Goal: Task Accomplishment & Management: Manage account settings

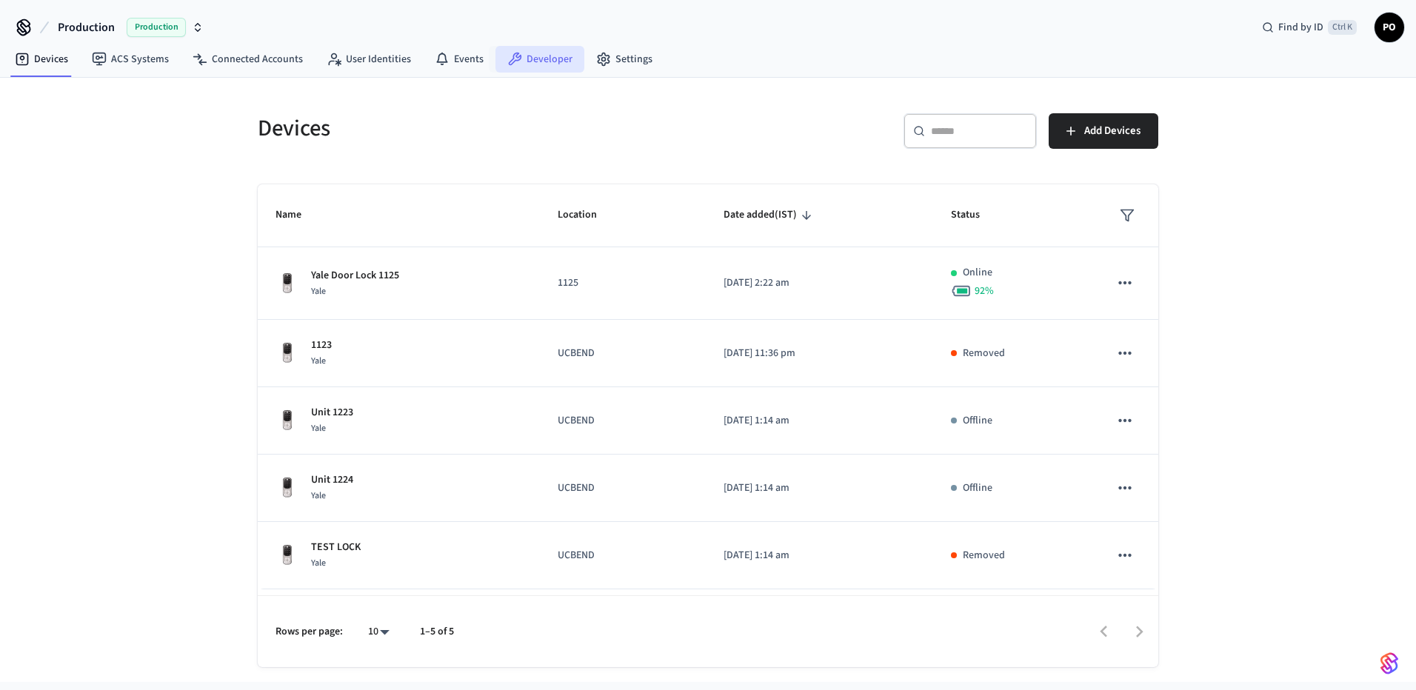
click at [510, 69] on link "Developer" at bounding box center [539, 59] width 89 height 27
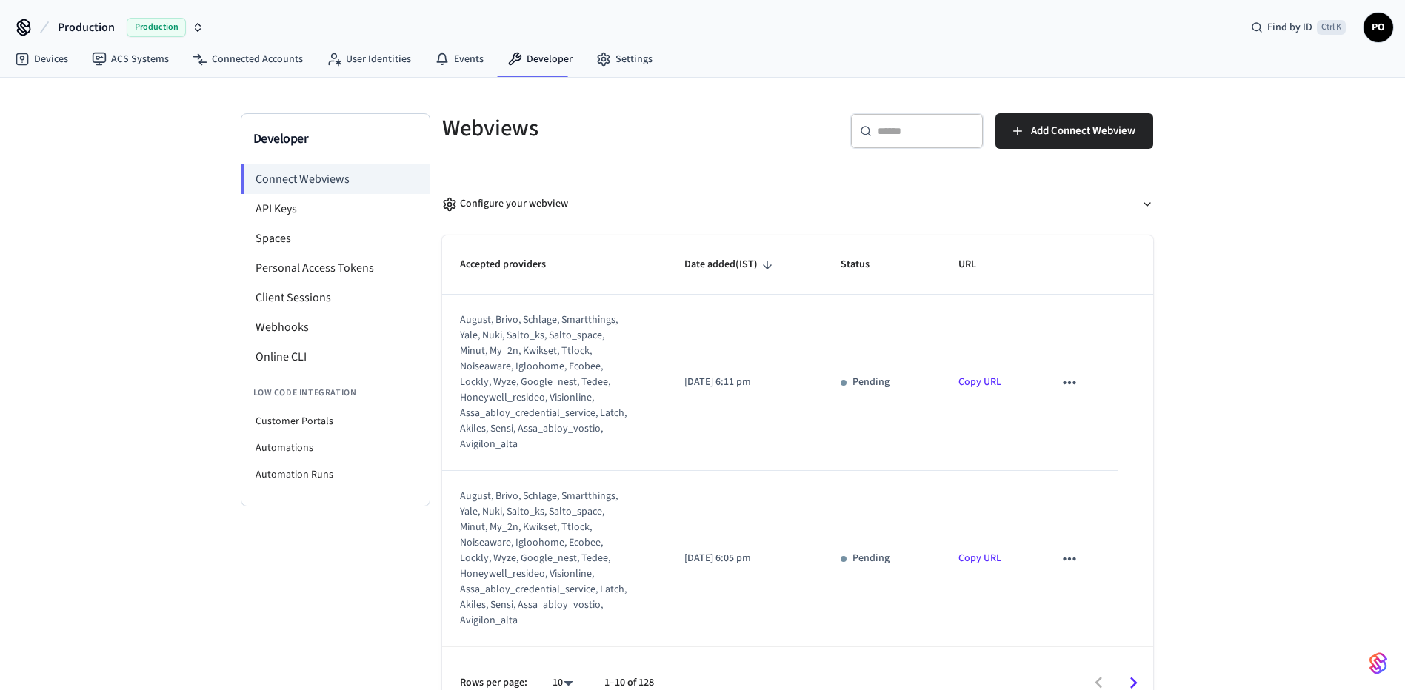
click at [1060, 386] on icon "sticky table" at bounding box center [1069, 382] width 19 height 19
click at [1111, 434] on li "Delete" at bounding box center [1090, 429] width 67 height 39
click at [1061, 557] on icon "sticky table" at bounding box center [1069, 559] width 19 height 19
click at [1059, 384] on div at bounding box center [708, 345] width 1416 height 690
click at [1060, 385] on icon "sticky table" at bounding box center [1069, 382] width 19 height 19
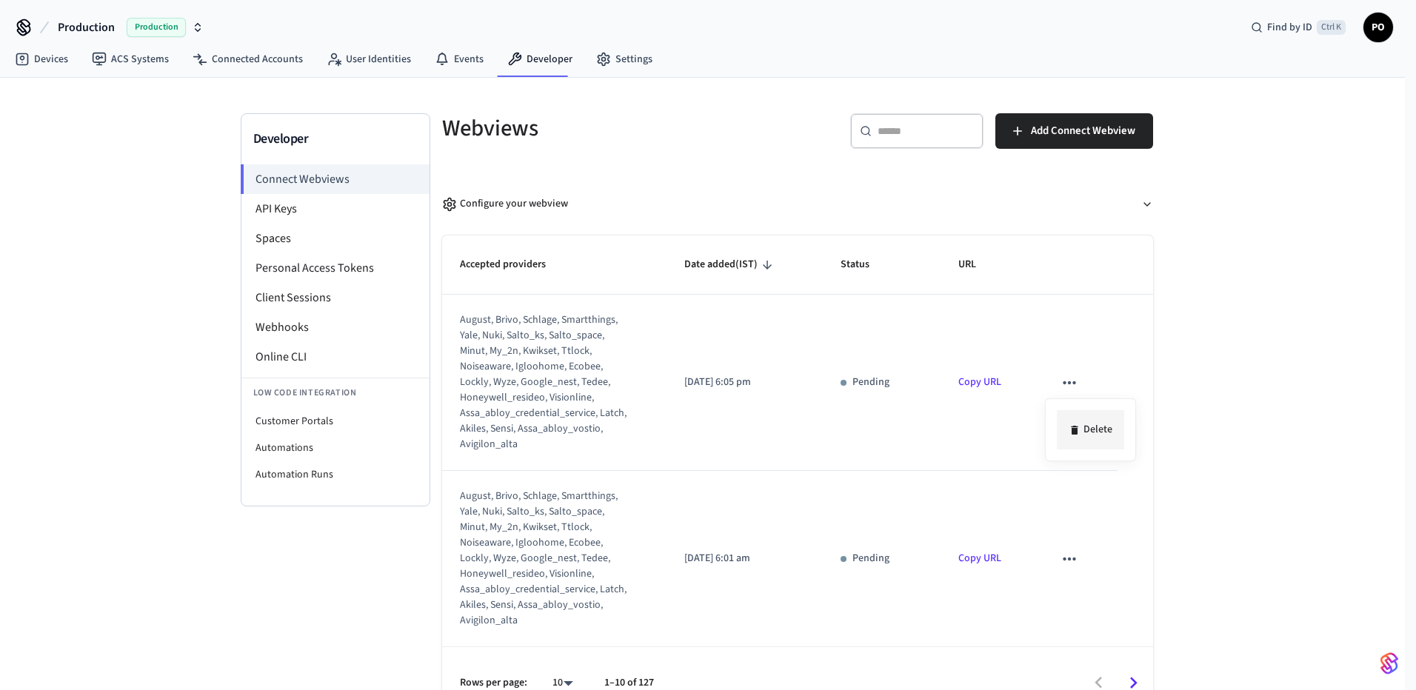
click at [1090, 432] on li "Delete" at bounding box center [1090, 429] width 67 height 39
click at [1063, 383] on icon "sticky table" at bounding box center [1069, 382] width 13 height 3
click at [1103, 428] on li "Delete" at bounding box center [1090, 429] width 67 height 39
click at [1060, 381] on icon "sticky table" at bounding box center [1069, 382] width 19 height 19
click at [1098, 417] on li "Delete" at bounding box center [1090, 429] width 67 height 39
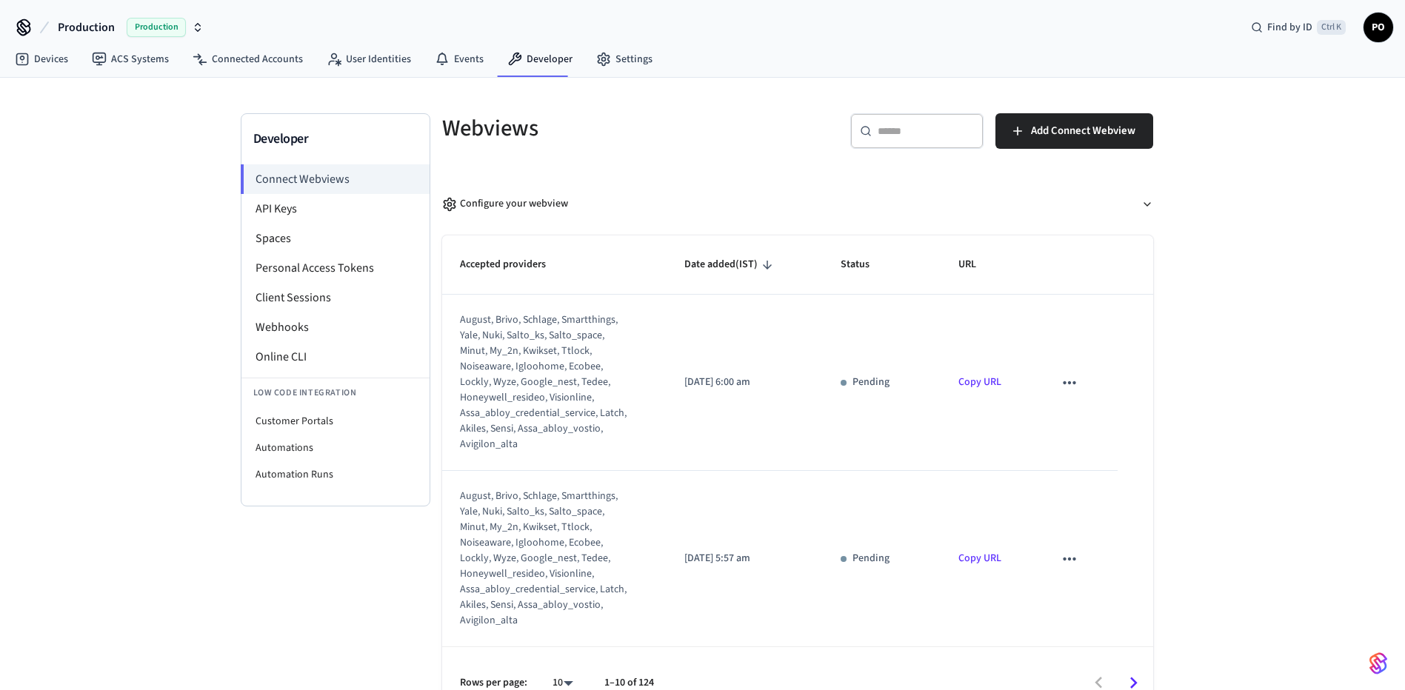
click at [1211, 433] on div "Developer Connect Webviews API Keys Spaces Personal Access Tokens Client Sessio…" at bounding box center [702, 398] width 1405 height 641
click at [1063, 383] on icon "sticky table" at bounding box center [1069, 382] width 13 height 3
click at [1092, 426] on li "Delete" at bounding box center [1090, 429] width 67 height 39
click at [520, 58] on link "Developer" at bounding box center [539, 59] width 89 height 27
click at [289, 326] on li "Webhooks" at bounding box center [335, 328] width 188 height 30
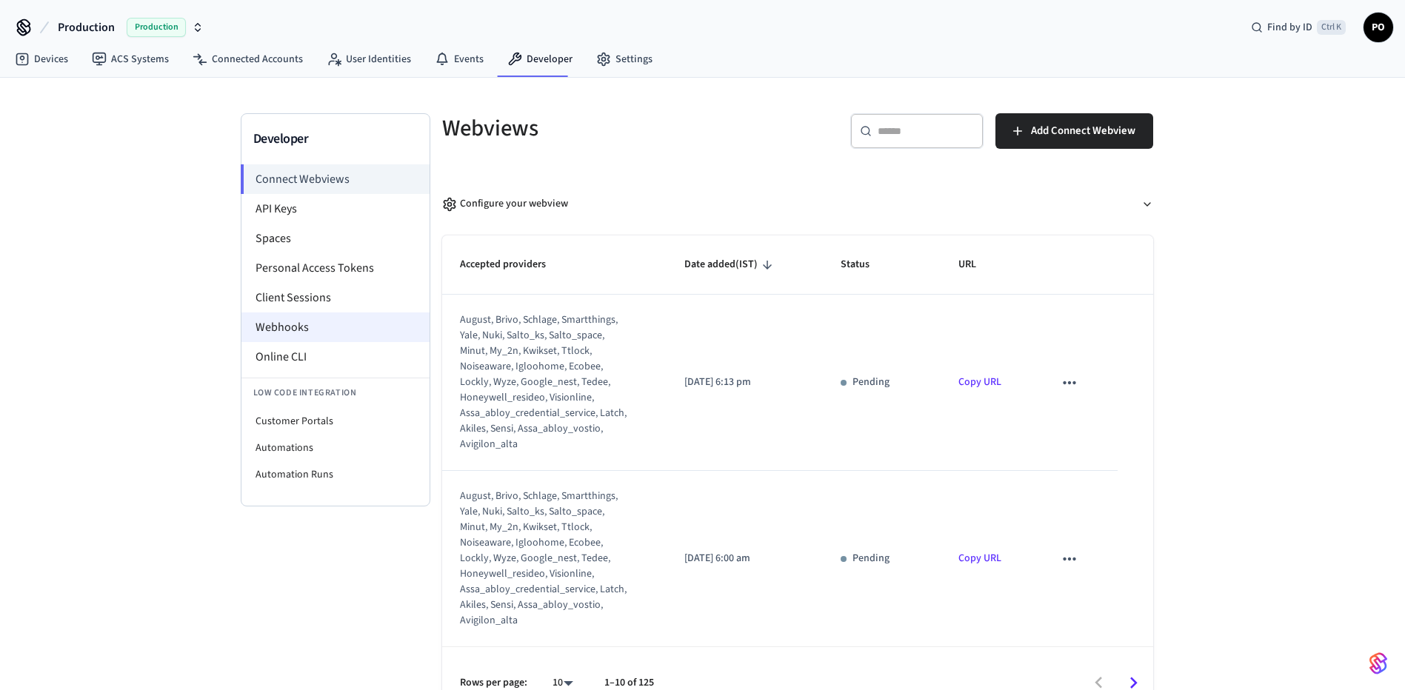
click at [287, 328] on li "Webhooks" at bounding box center [335, 328] width 188 height 30
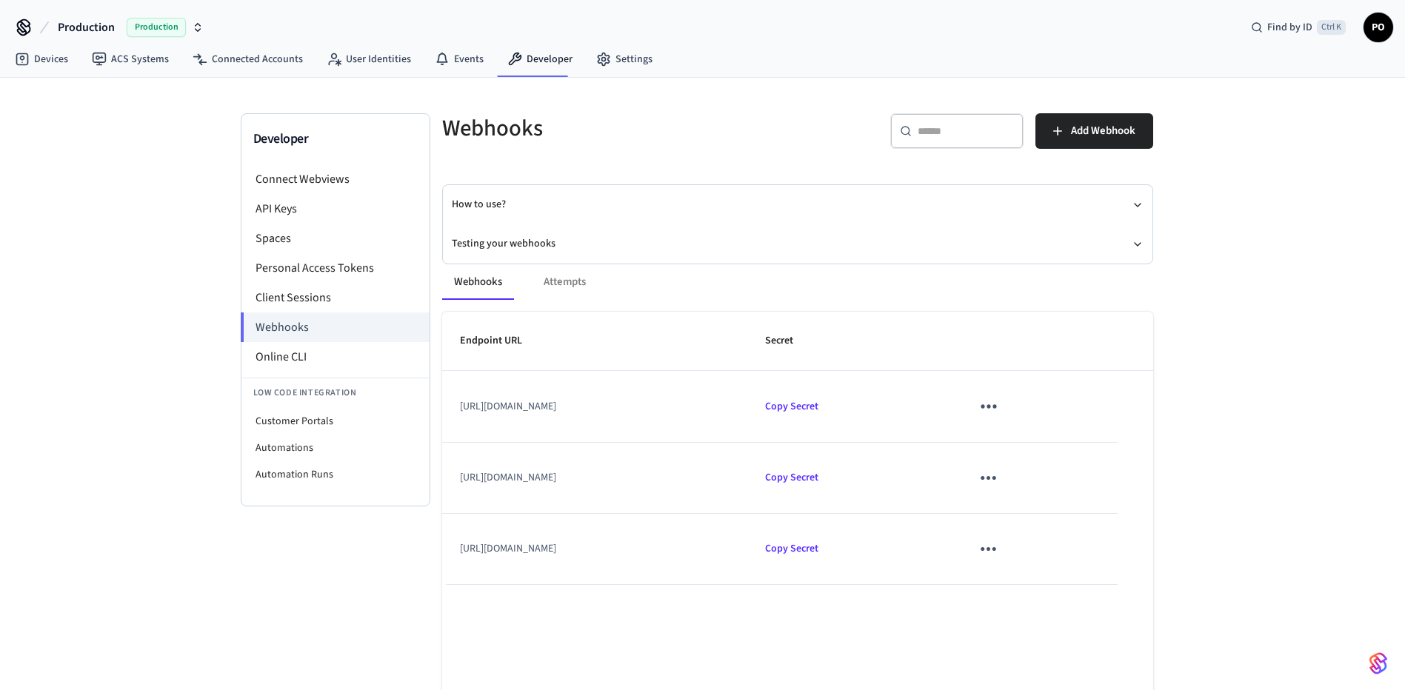
drag, startPoint x: 886, startPoint y: 474, endPoint x: 458, endPoint y: 482, distance: 428.1
click at [458, 482] on td "https://uat-startupsoft-hellohealthy-api.azurewebsites.net/api/v3.0/seam/acs_we…" at bounding box center [595, 478] width 306 height 71
copy td "https://uat-startupsoft-hellohealthy-api.azurewebsites.net/api/v3.0/seam/acs_we…"
drag, startPoint x: 795, startPoint y: 547, endPoint x: 453, endPoint y: 549, distance: 342.1
click at [453, 549] on td "https://uat-startupsoft-hellohealthy-api.azurewebsites.net/api/v3.0/Seam/webhoo…" at bounding box center [595, 549] width 306 height 71
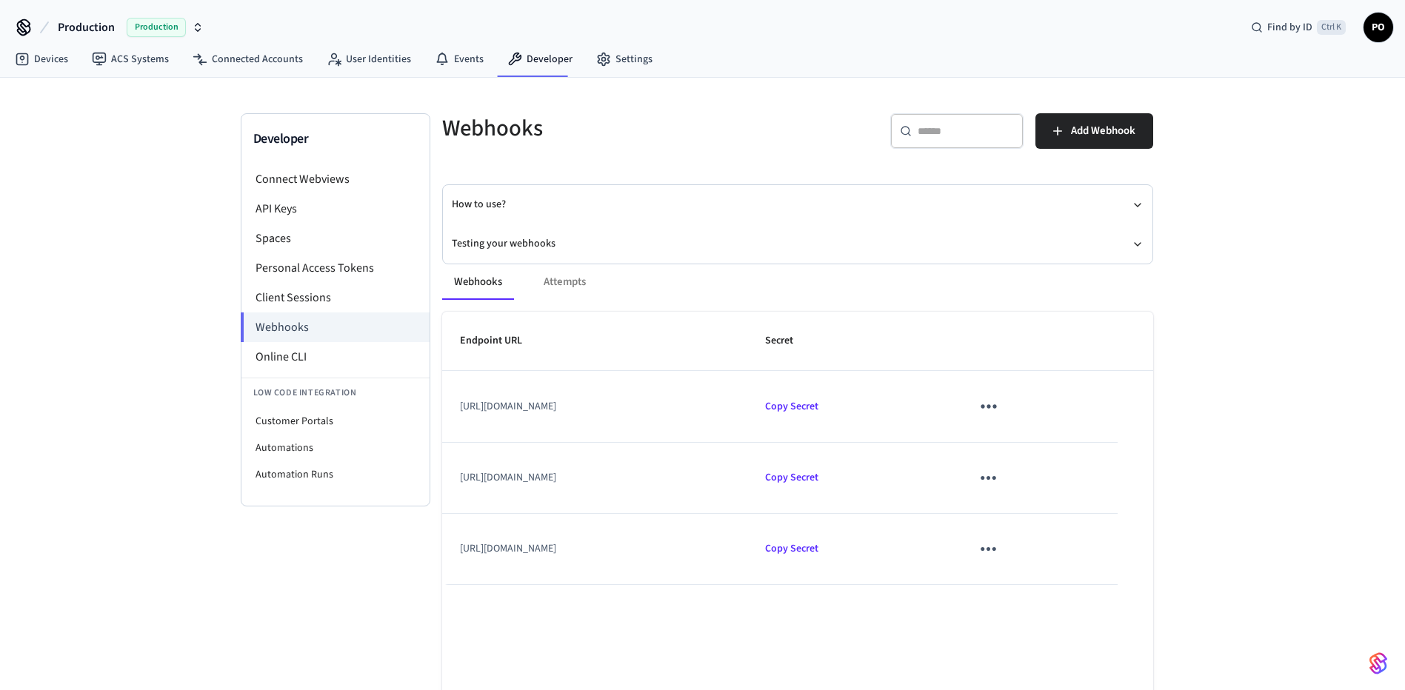
copy td "https://uat-startupsoft-hellohealthy-api.azurewebsites.net/api/v3.0/Seam/webhoo…"
click at [697, 424] on td "https://prod-hellohealthy-api.azurewebsites.net/api/v3.0/SeamThermostat/webhook" at bounding box center [595, 406] width 306 height 71
drag, startPoint x: 826, startPoint y: 410, endPoint x: 438, endPoint y: 407, distance: 387.3
click at [438, 407] on div "Webhooks Attempts Endpoint URL Secret https://prod-hellohealthy-api.azurewebsit…" at bounding box center [788, 521] width 729 height 548
copy table "Endpoint URL Secret https://prod-hellohealthy-api.azurewebsites.net/api/v3.0/Se…"
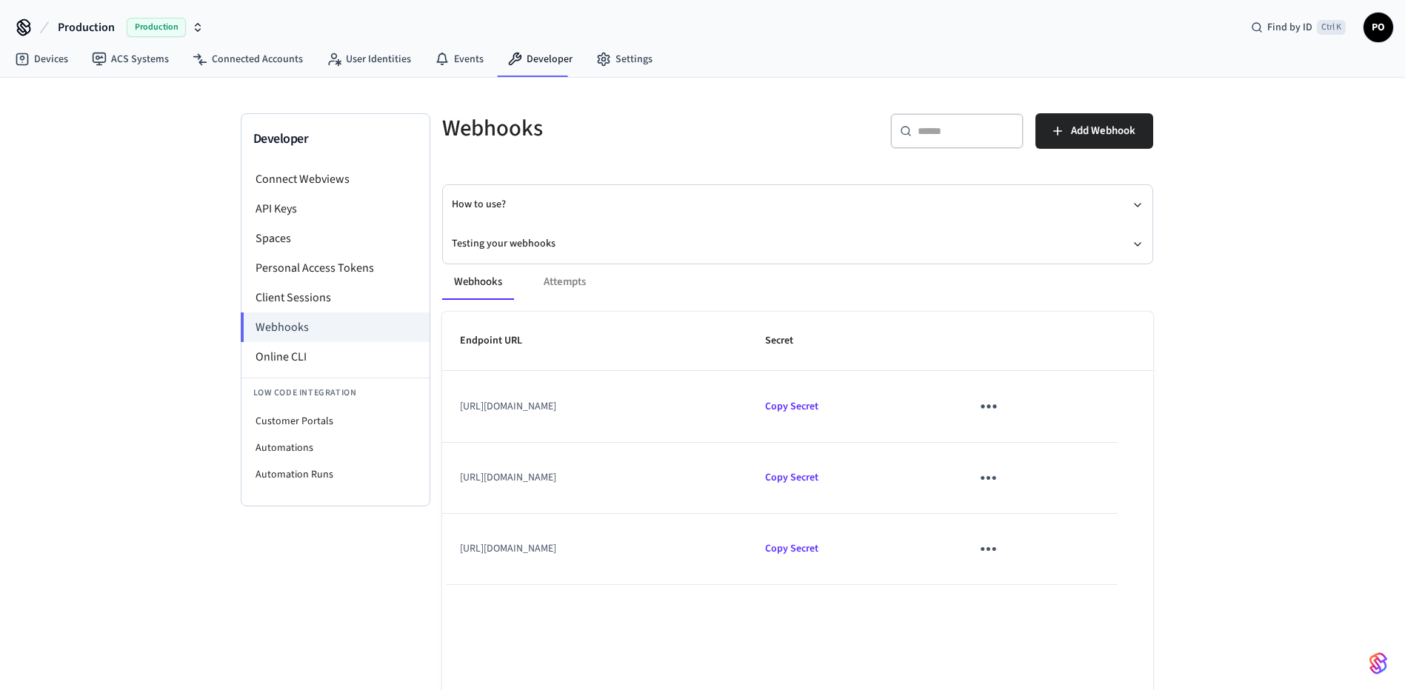
click at [895, 610] on div "Endpoint URL Secret https://prod-hellohealthy-api.azurewebsites.net/api/v3.0/Se…" at bounding box center [797, 553] width 711 height 483
click at [1000, 481] on icon "sticky table" at bounding box center [988, 478] width 23 height 23
click at [1118, 521] on li "Edit" at bounding box center [1110, 521] width 70 height 40
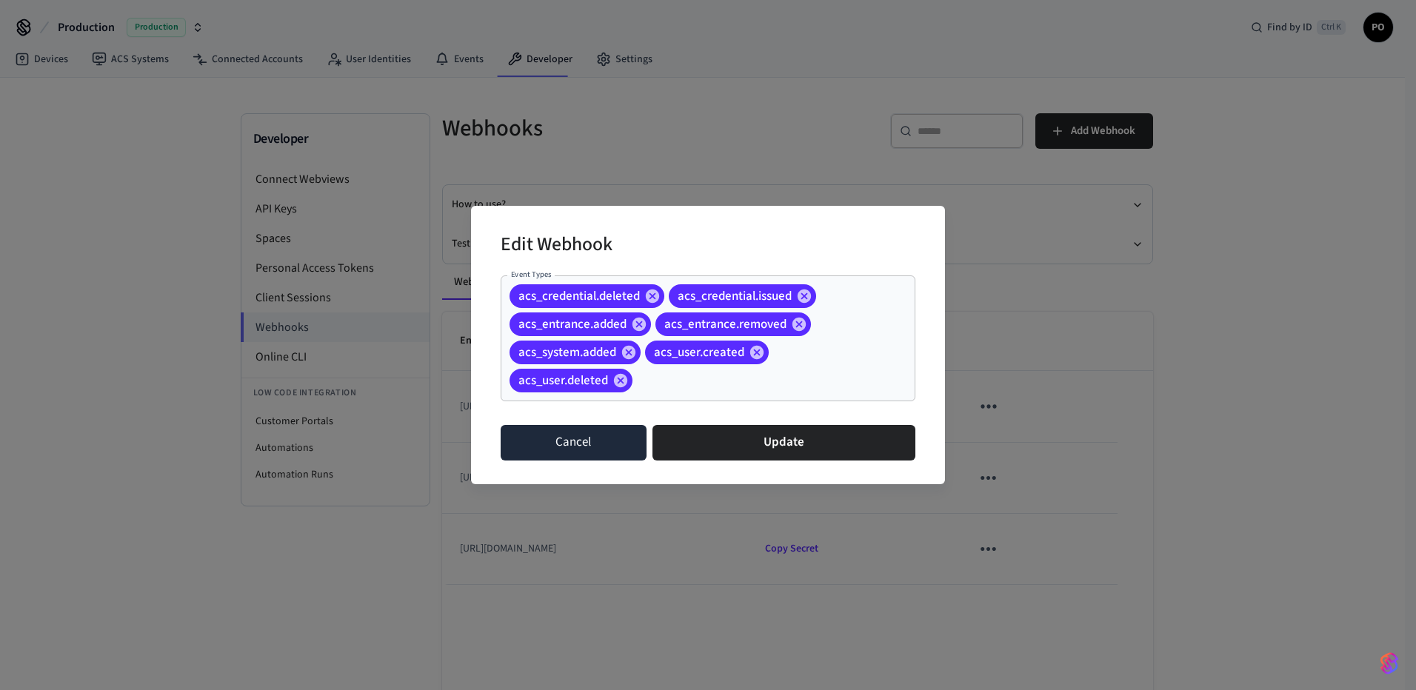
click at [575, 441] on button "Cancel" at bounding box center [574, 443] width 146 height 36
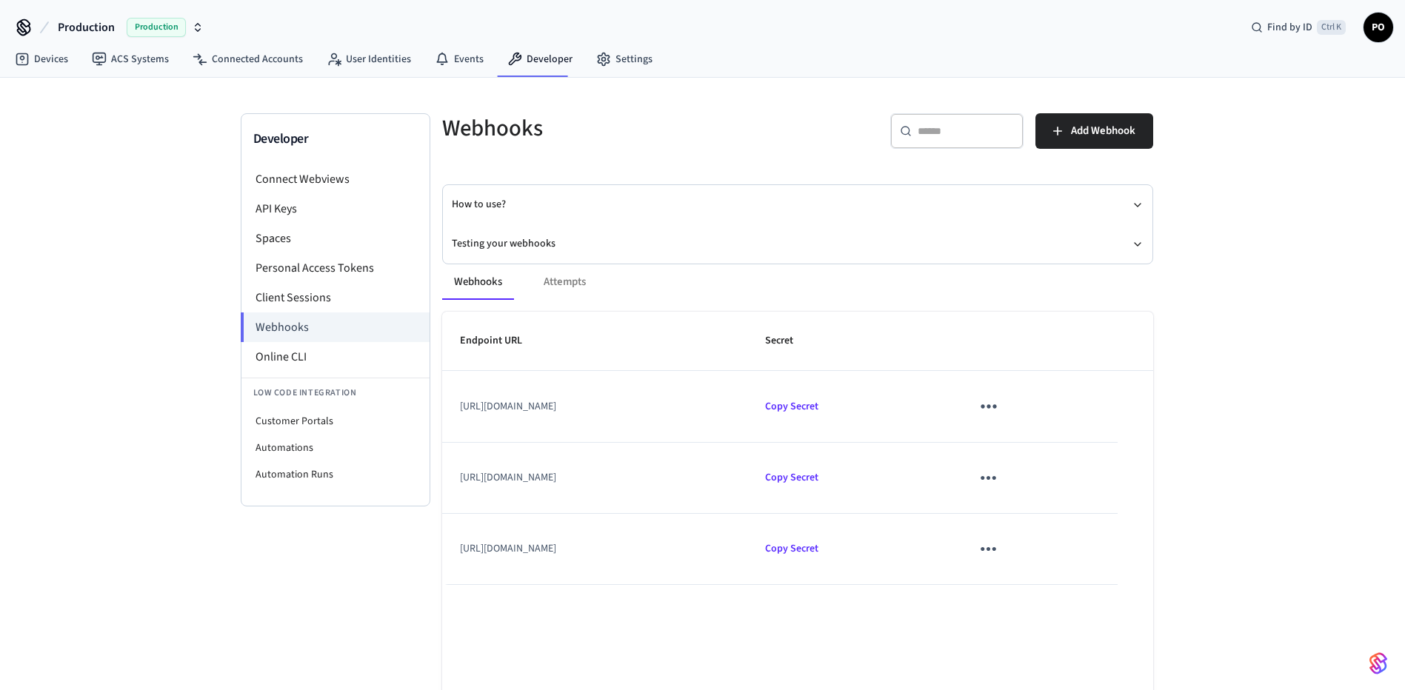
click at [538, 479] on td "https://uat-startupsoft-hellohealthy-api.azurewebsites.net/api/v3.0/seam/acs_we…" at bounding box center [595, 478] width 306 height 71
click at [463, 240] on button "Testing your webhooks" at bounding box center [798, 243] width 692 height 39
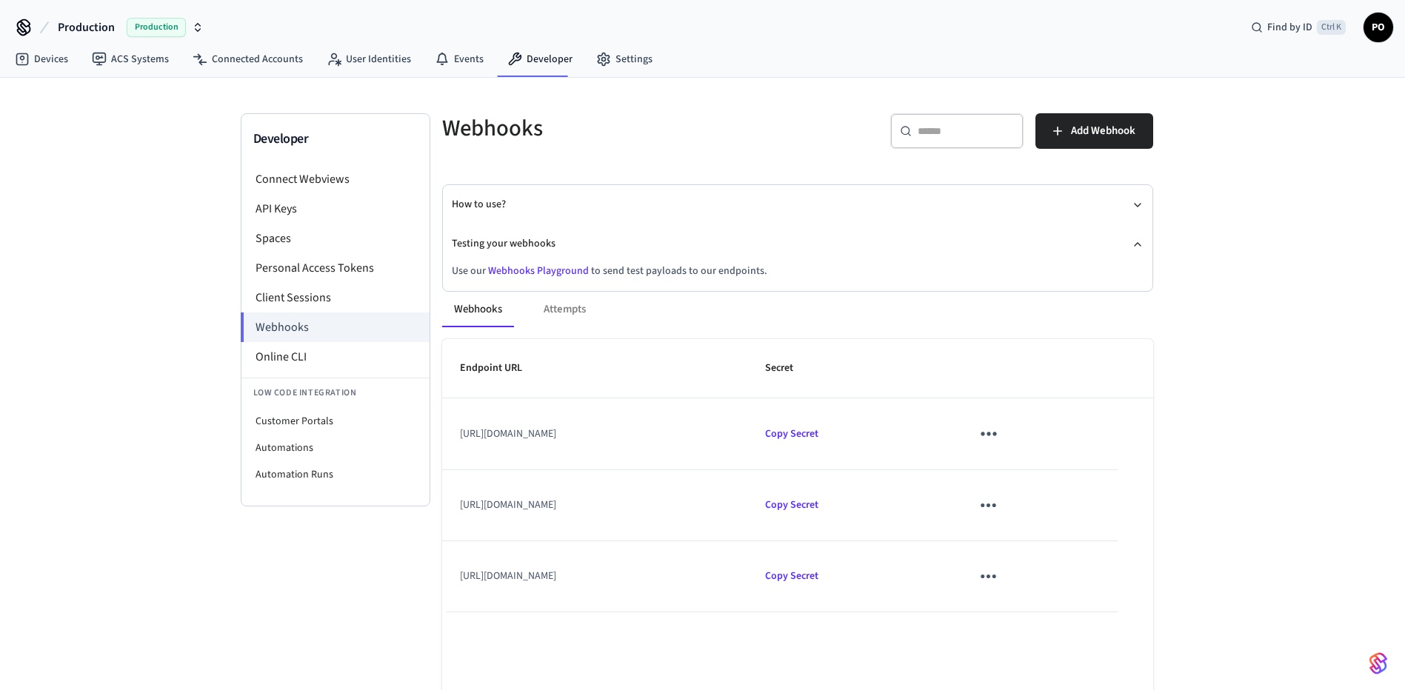
click at [507, 269] on link "Webhooks Playground" at bounding box center [538, 271] width 101 height 15
click at [349, 184] on li "Connect Webviews" at bounding box center [335, 179] width 188 height 30
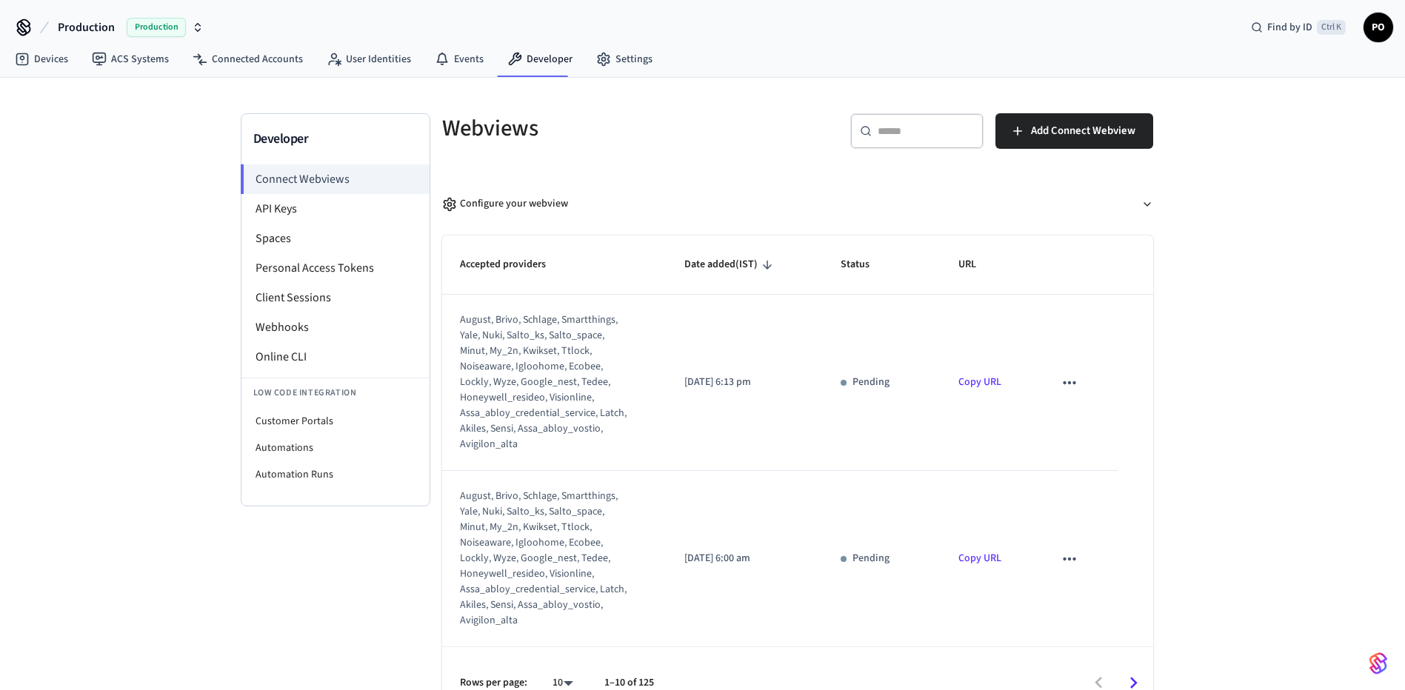
click at [619, 379] on div "august, brivo, schlage, smartthings, yale, nuki, salto_ks, salto_space, minut, …" at bounding box center [545, 383] width 170 height 140
click at [575, 378] on div "august, brivo, schlage, smartthings, yale, nuki, salto_ks, salto_space, minut, …" at bounding box center [545, 383] width 170 height 140
click at [1063, 383] on icon "sticky table" at bounding box center [1069, 382] width 13 height 3
click at [569, 431] on div at bounding box center [708, 345] width 1416 height 690
click at [551, 347] on div "august, brivo, schlage, smartthings, yale, nuki, salto_ks, salto_space, minut, …" at bounding box center [545, 383] width 170 height 140
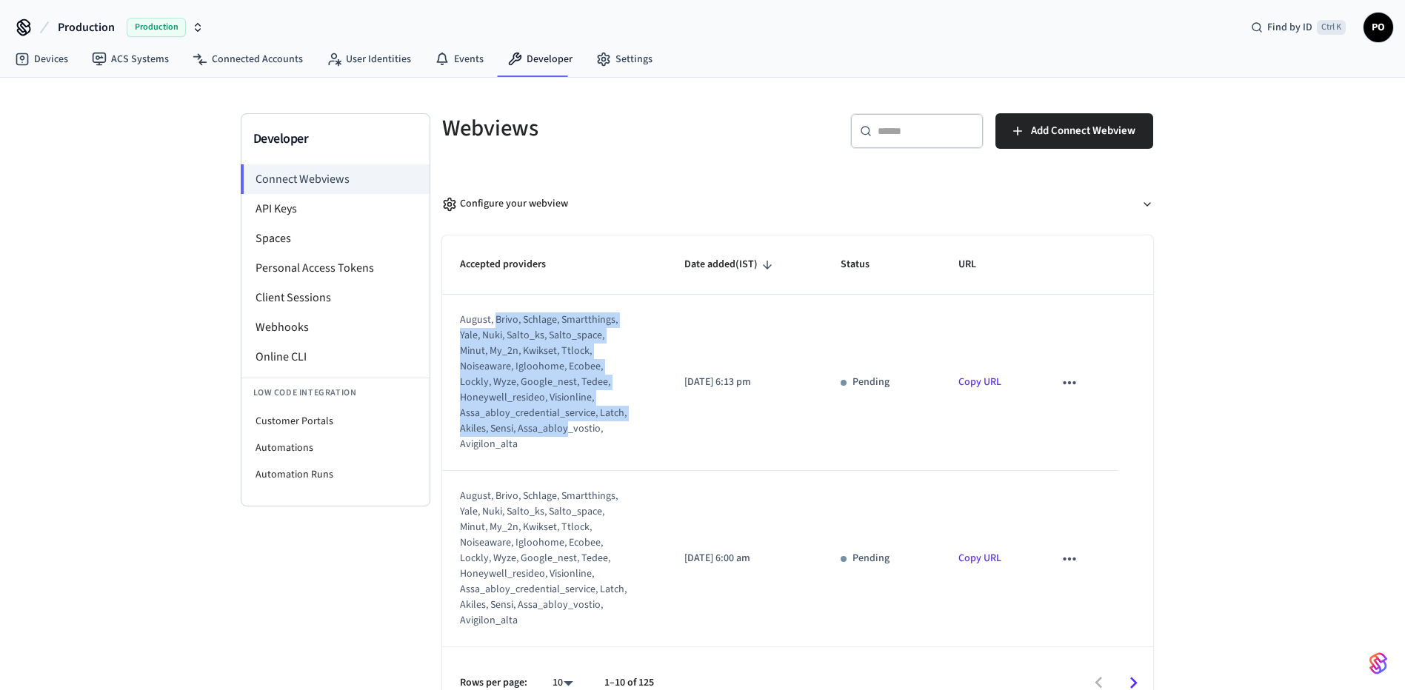
drag, startPoint x: 497, startPoint y: 323, endPoint x: 508, endPoint y: 469, distance: 146.3
click at [508, 469] on td "august, brivo, schlage, smartthings, yale, nuki, salto_ks, salto_space, minut, …" at bounding box center [554, 383] width 225 height 176
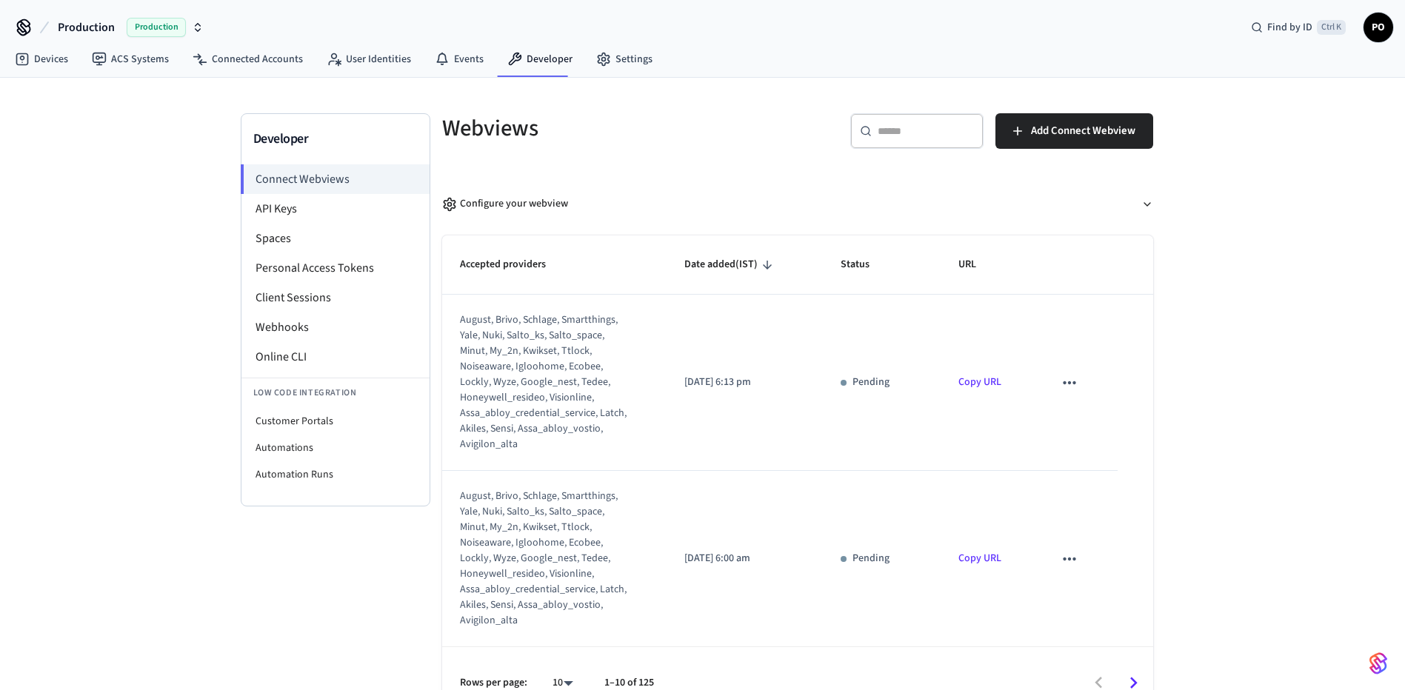
drag, startPoint x: 508, startPoint y: 469, endPoint x: 664, endPoint y: 458, distance: 156.6
click at [667, 459] on td "2025/09/05 at 6:13 pm" at bounding box center [745, 383] width 156 height 176
click at [255, 60] on link "Connected Accounts" at bounding box center [248, 59] width 134 height 27
click at [146, 59] on link "ACS Systems" at bounding box center [130, 59] width 101 height 27
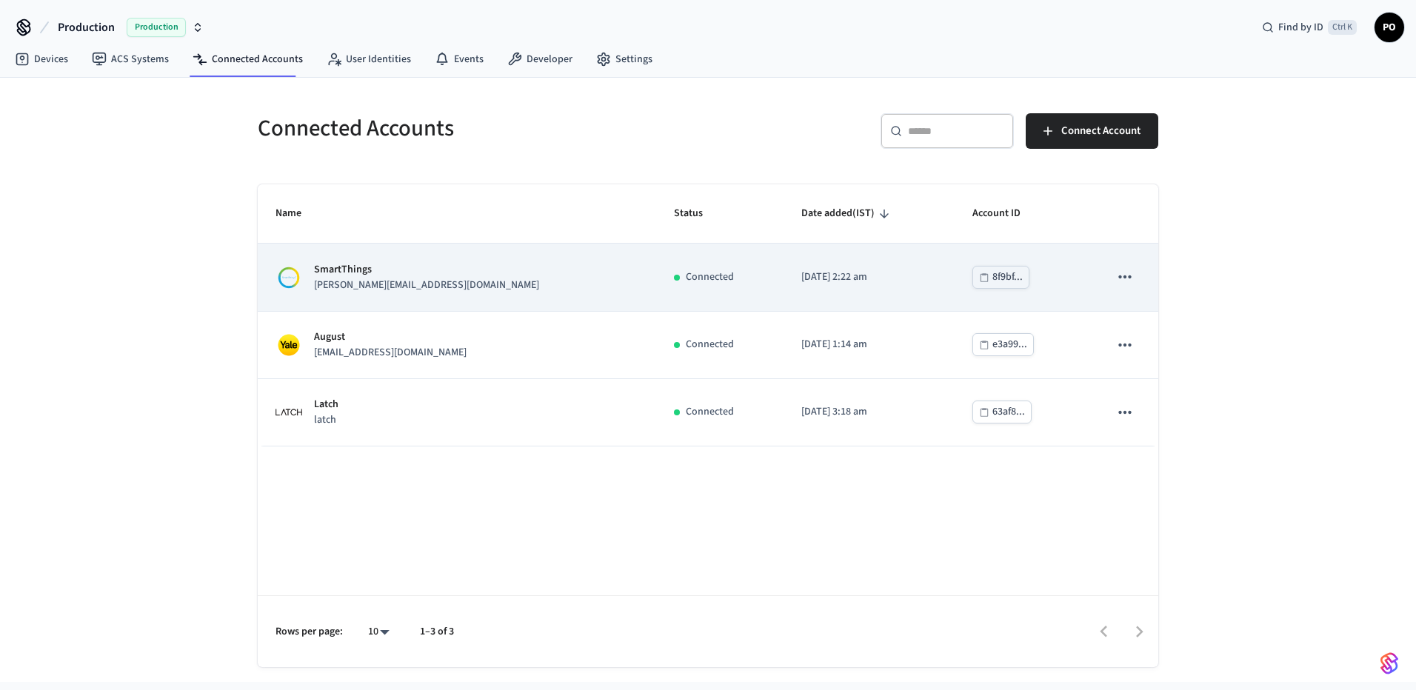
click at [450, 269] on div "SmartThings karim.abdou@greystar.com" at bounding box center [456, 277] width 363 height 31
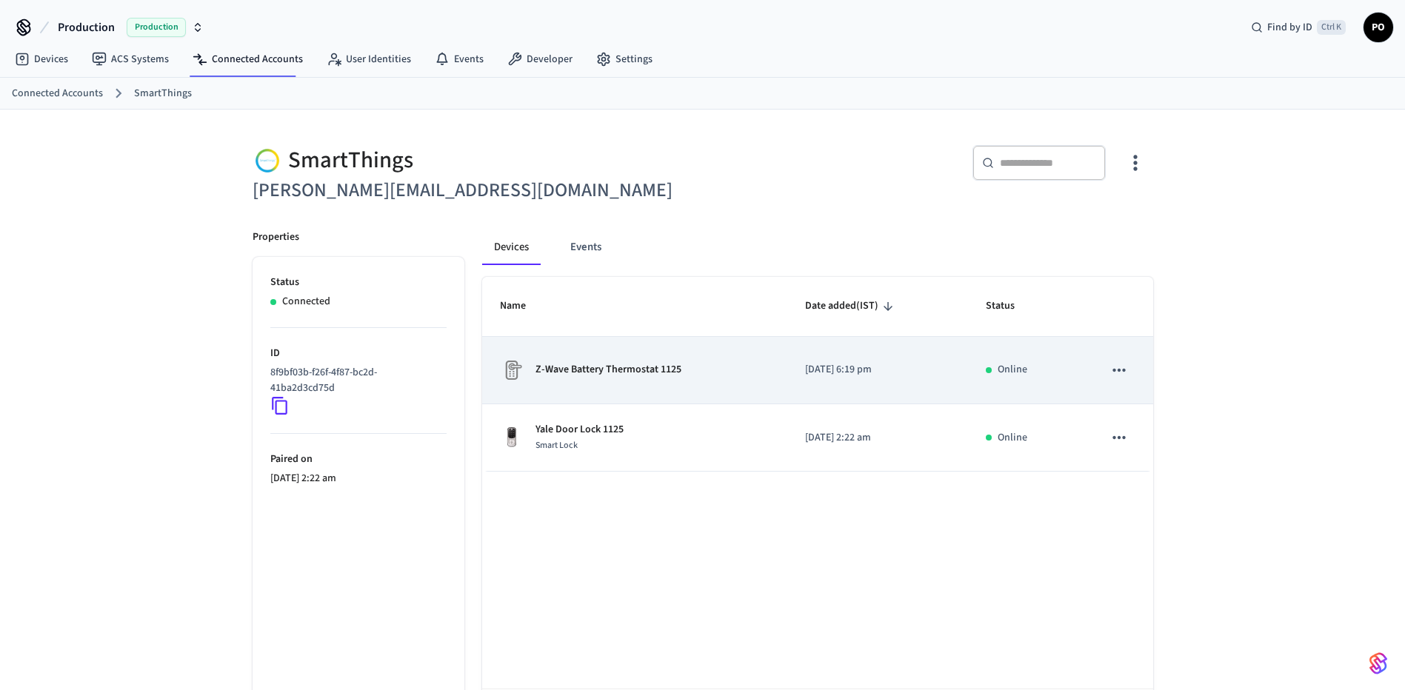
click at [698, 361] on div "Z-Wave Battery Thermostat 1125" at bounding box center [635, 370] width 270 height 24
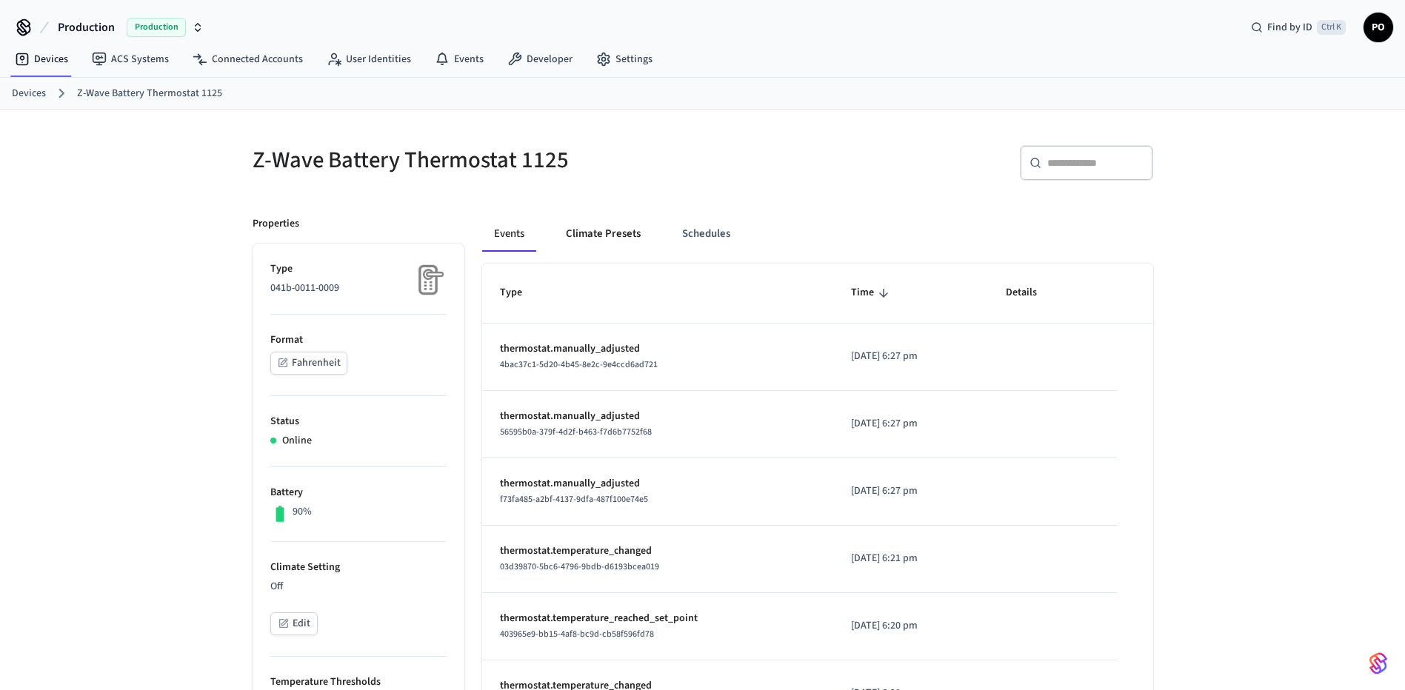
click at [601, 235] on button "Climate Presets" at bounding box center [603, 234] width 98 height 36
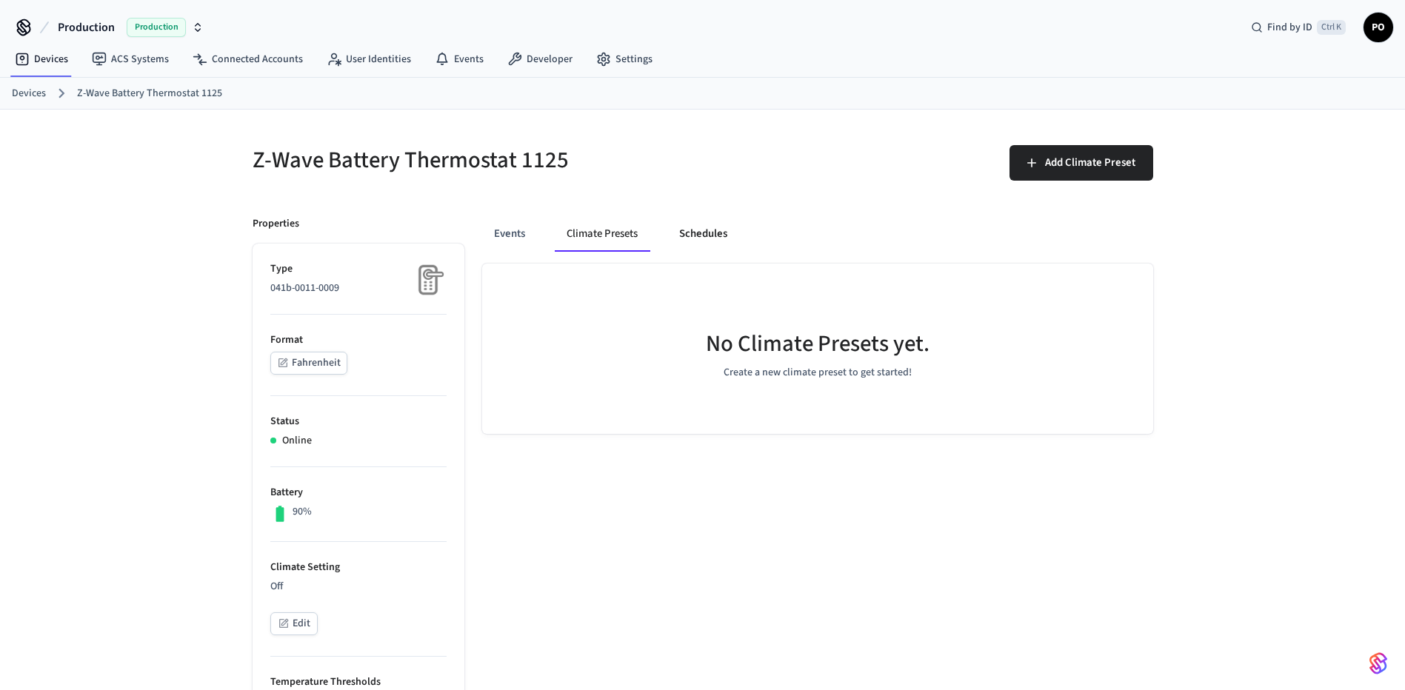
click at [709, 230] on button "Schedules" at bounding box center [703, 234] width 72 height 36
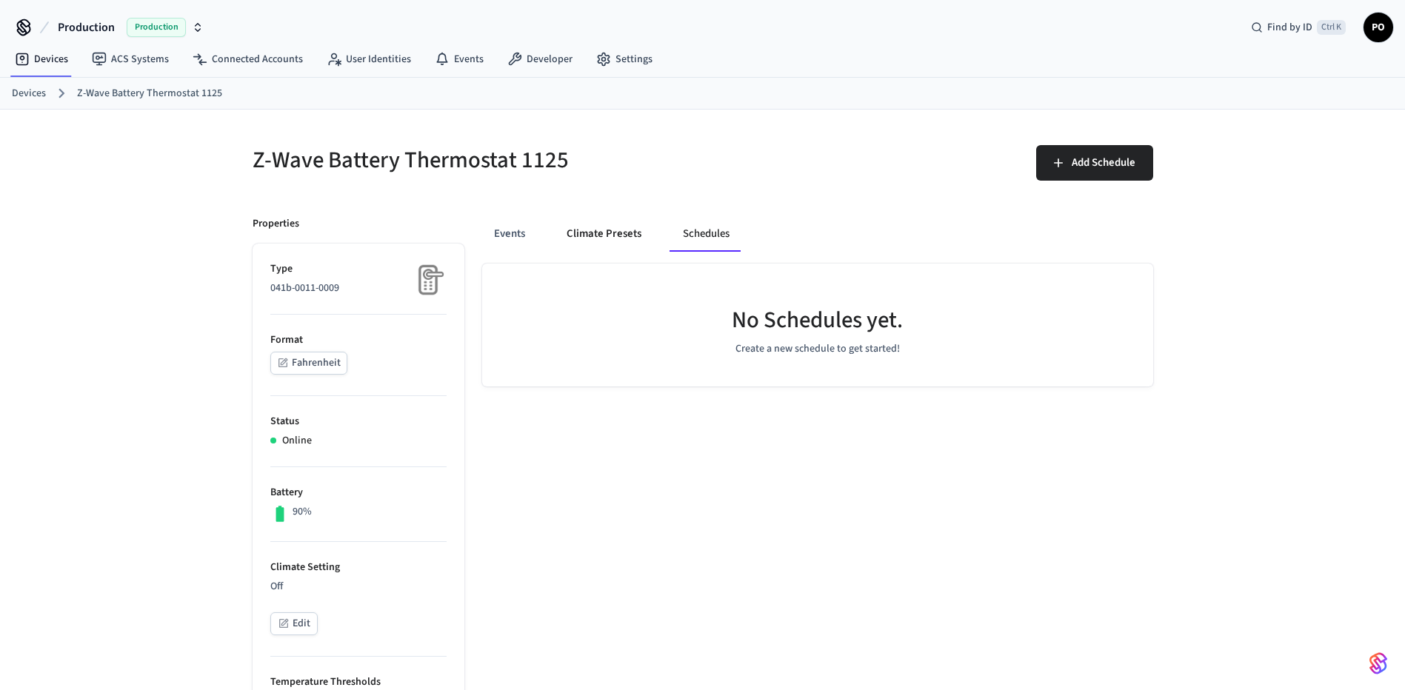
click at [589, 238] on button "Climate Presets" at bounding box center [604, 234] width 98 height 36
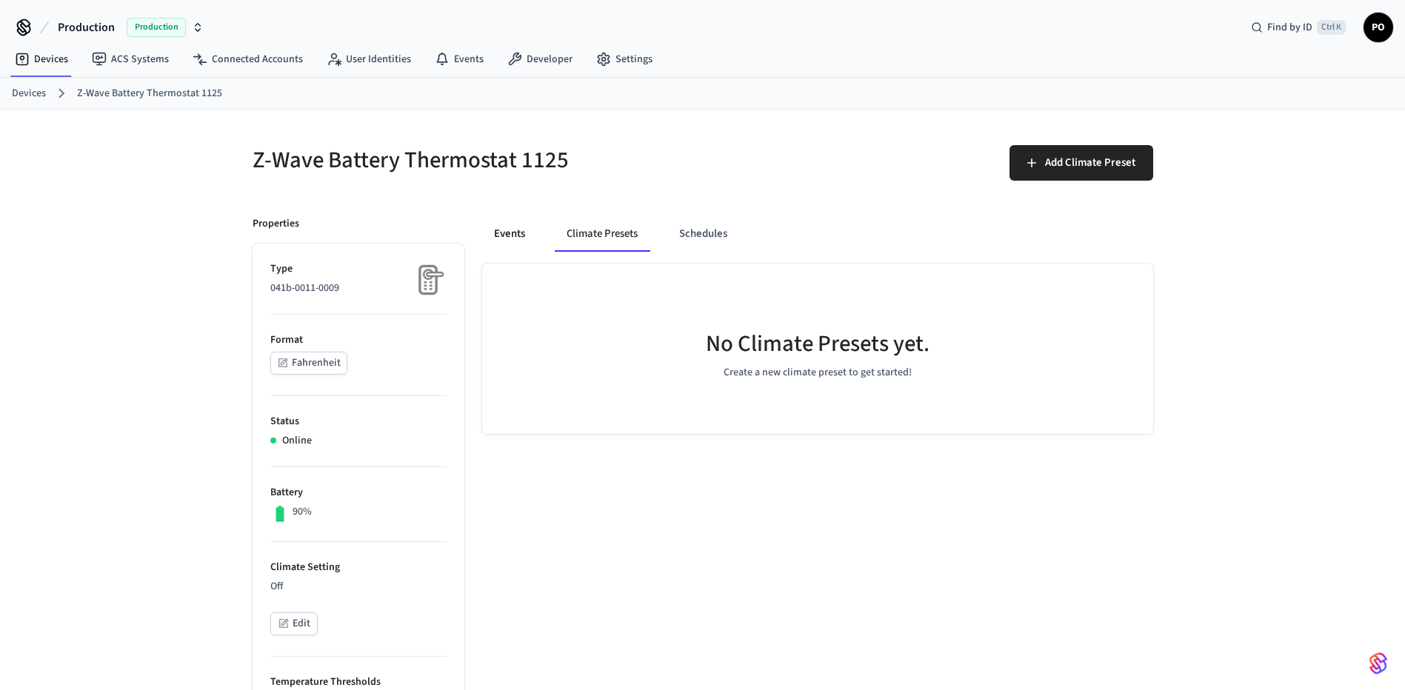
click at [490, 234] on button "Events" at bounding box center [509, 234] width 55 height 36
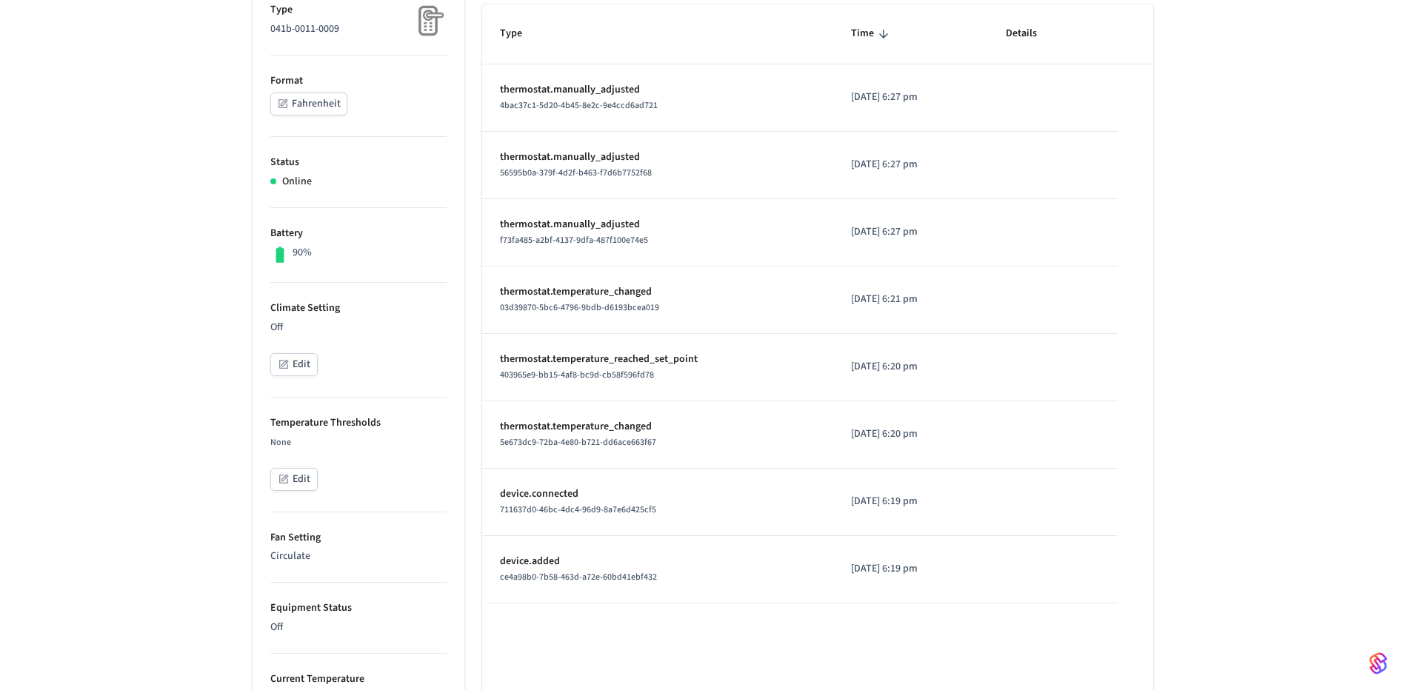
scroll to position [245, 0]
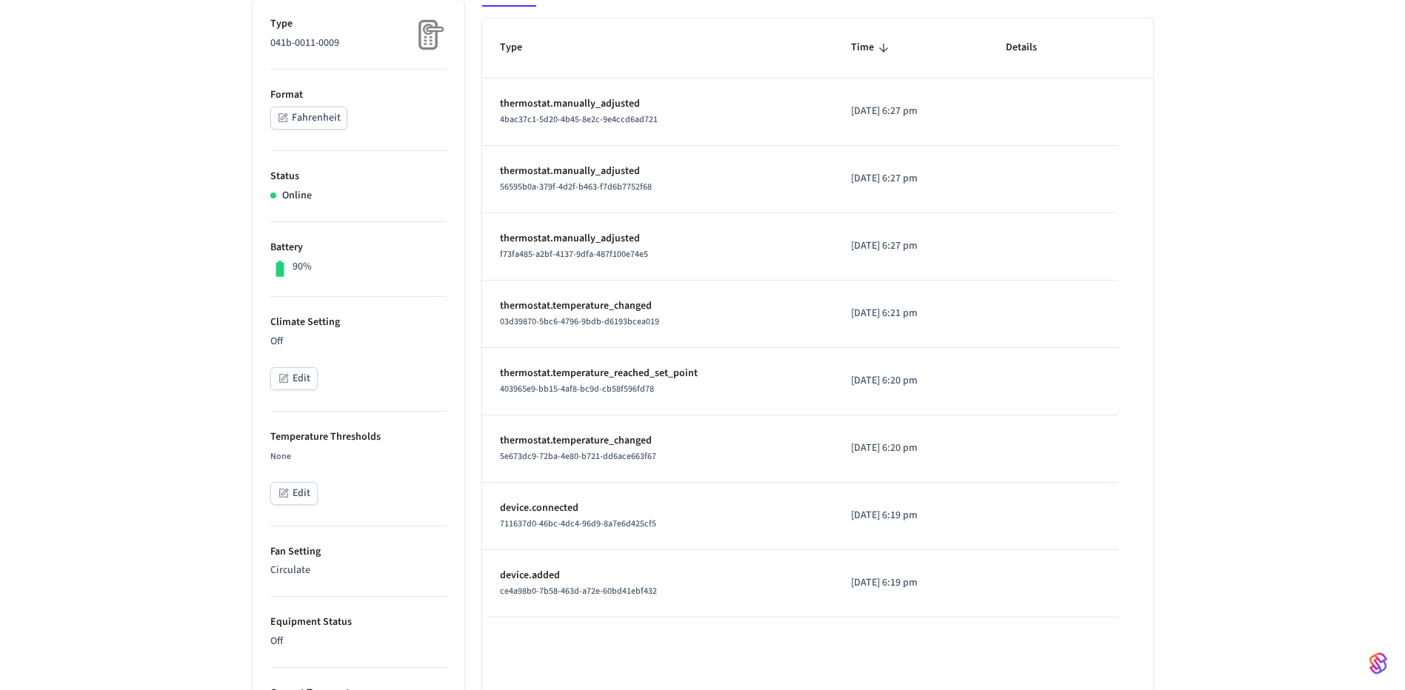
click at [300, 384] on button "Edit" at bounding box center [293, 378] width 47 height 23
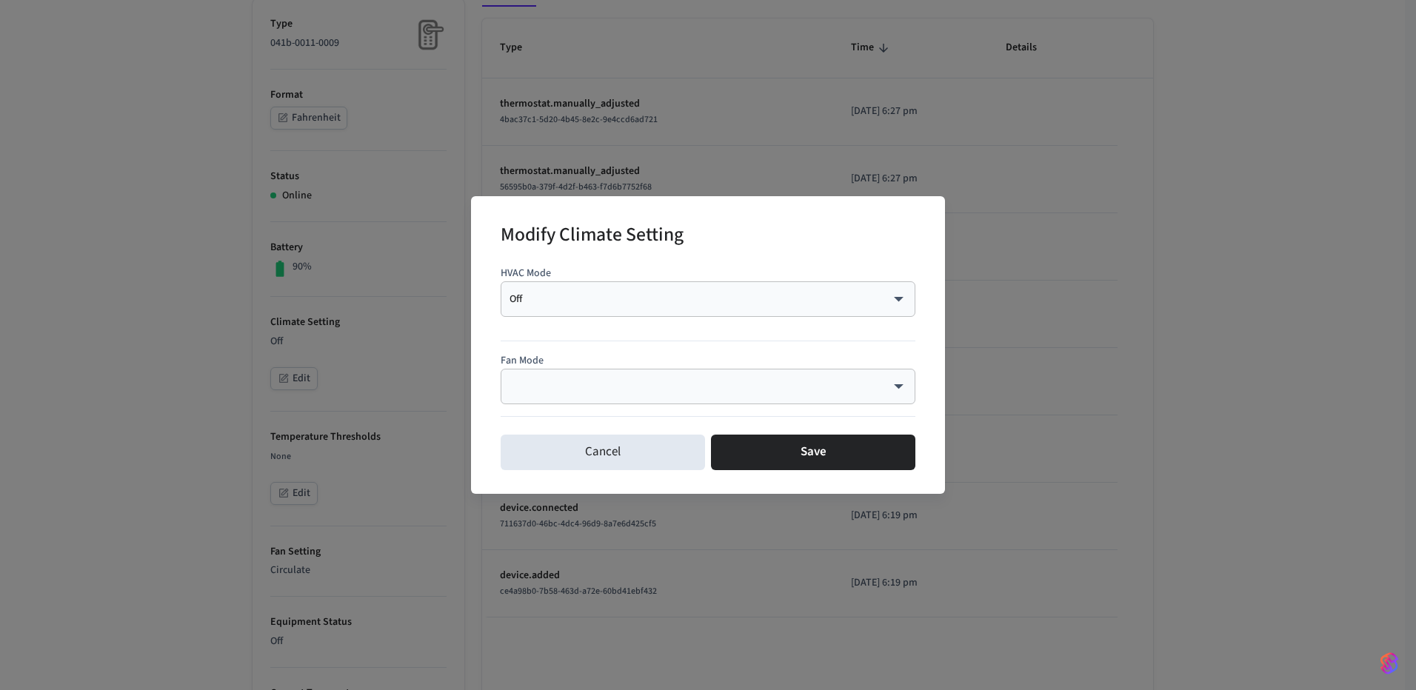
click at [669, 297] on body "Production Production Find by ID Ctrl K PO Devices ACS Systems Connected Accoun…" at bounding box center [708, 482] width 1416 height 1454
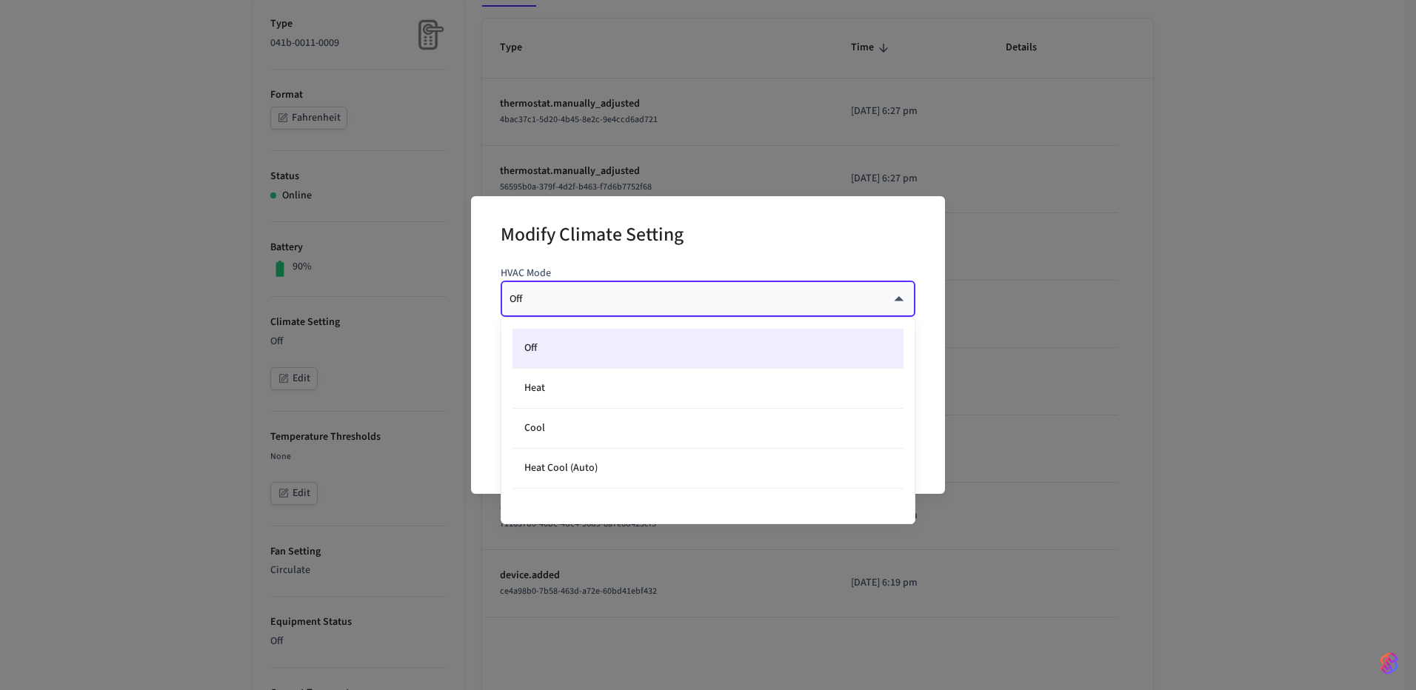
click at [779, 246] on div at bounding box center [708, 345] width 1416 height 690
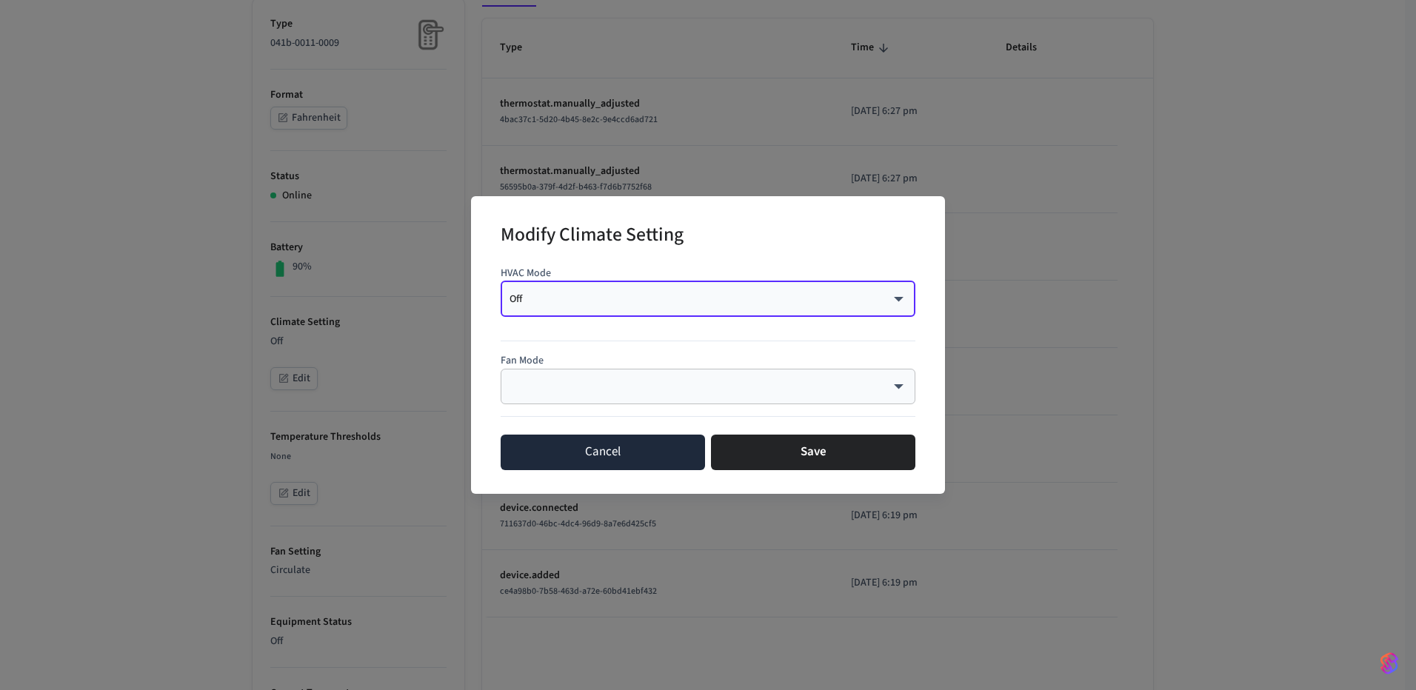
click at [578, 467] on button "Cancel" at bounding box center [603, 453] width 204 height 36
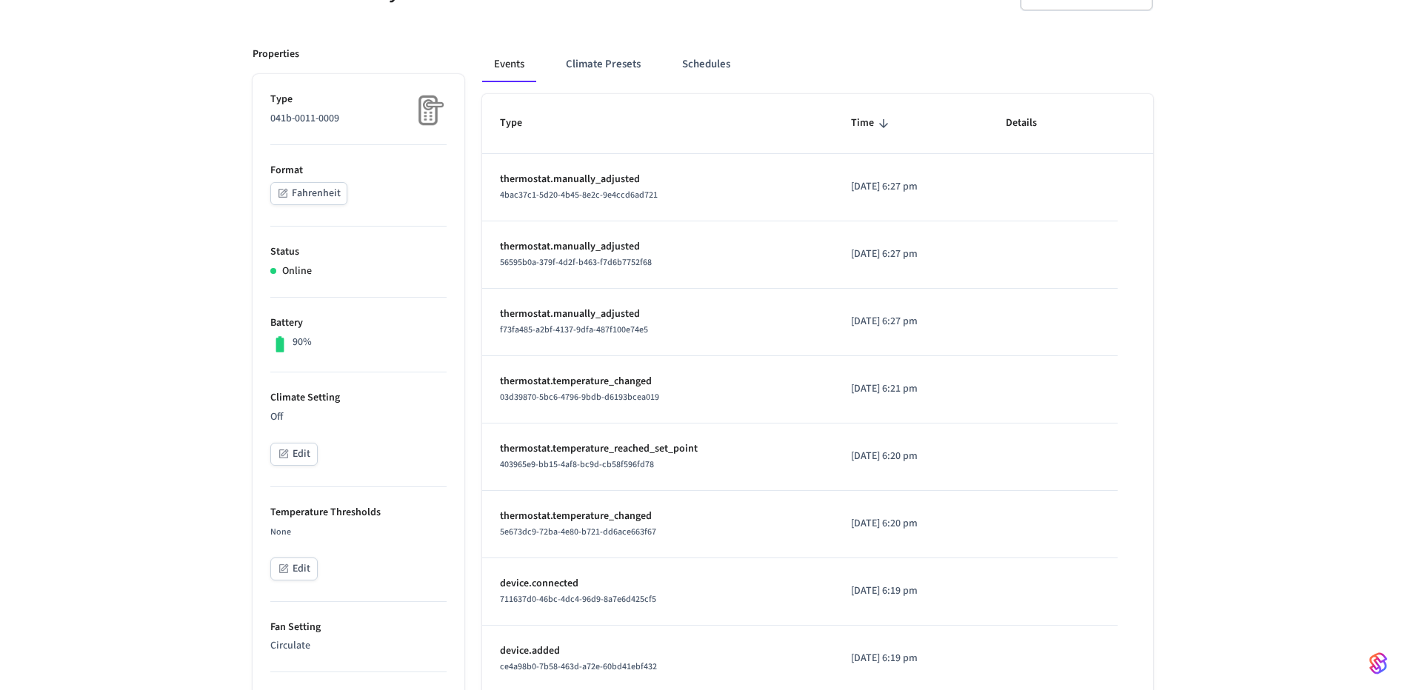
scroll to position [97, 0]
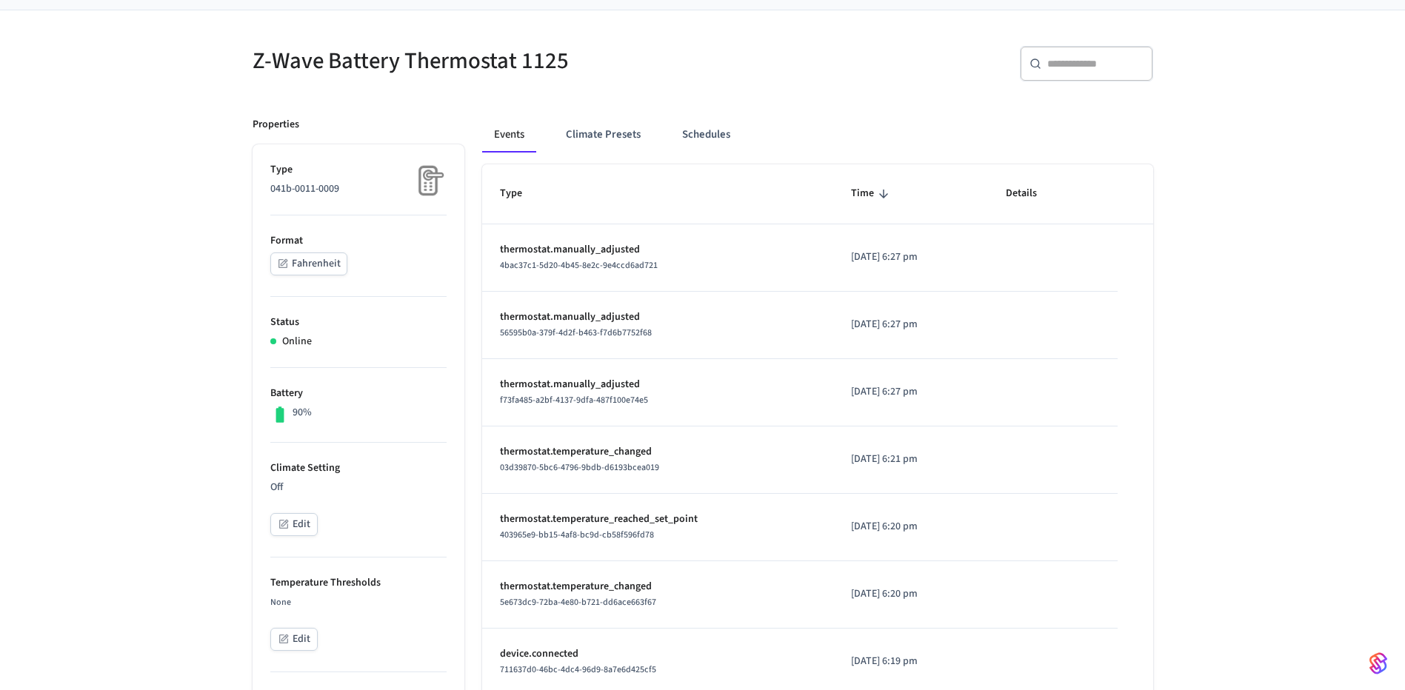
scroll to position [94, 0]
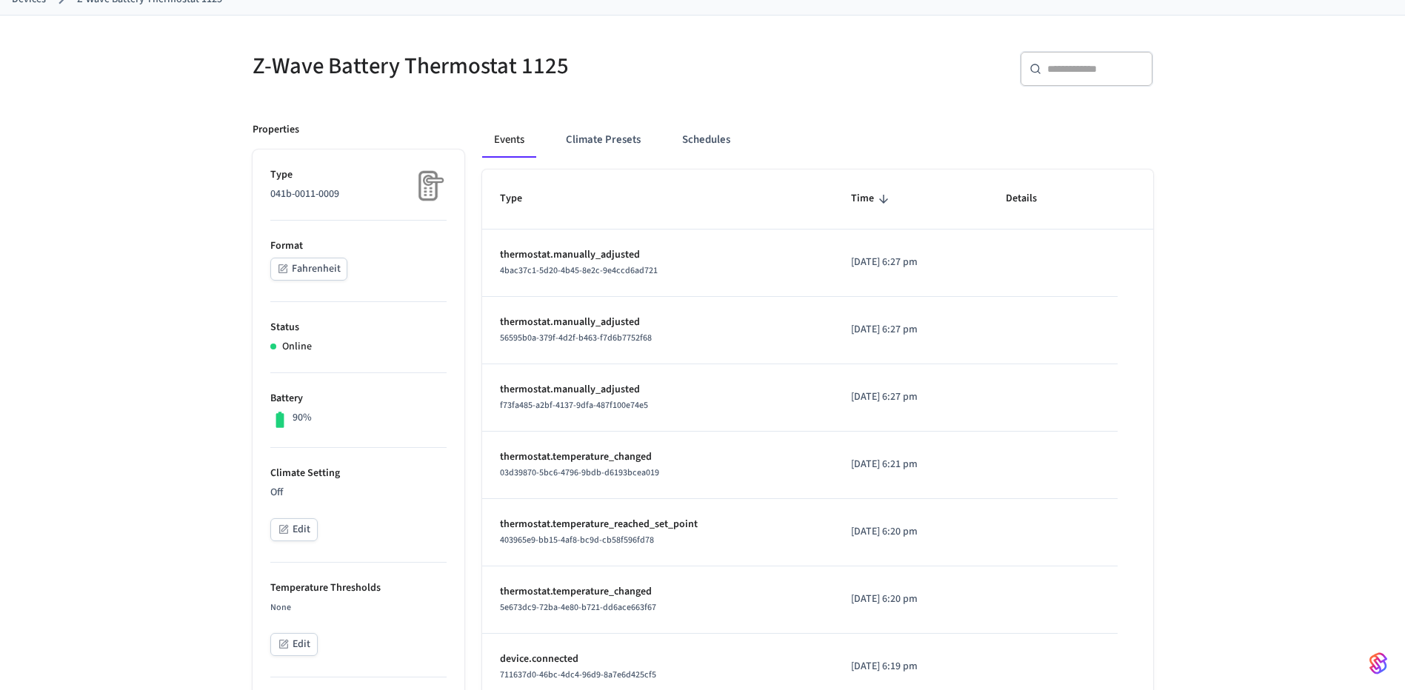
click at [292, 529] on button "Edit" at bounding box center [293, 529] width 47 height 23
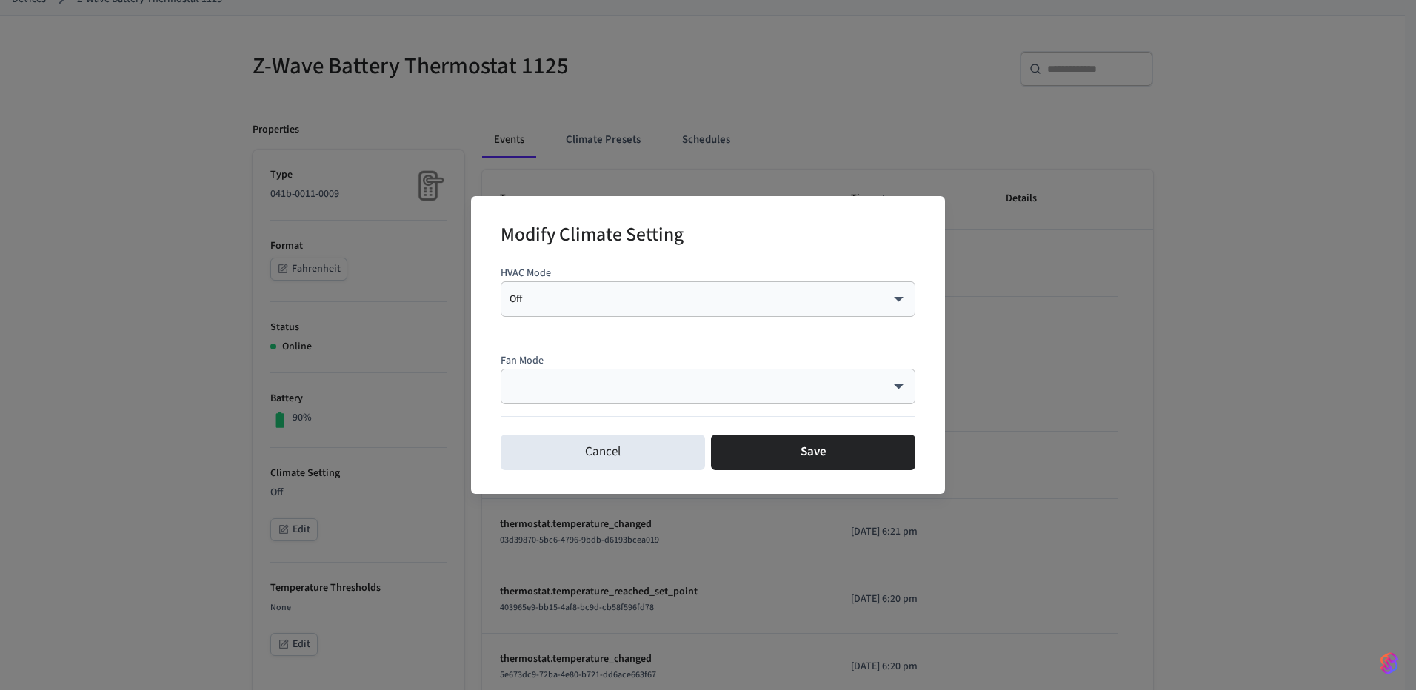
click at [588, 287] on div "Off *** ​" at bounding box center [708, 299] width 415 height 36
click at [707, 295] on body "Production Production Find by ID Ctrl K PO Devices ACS Systems Connected Accoun…" at bounding box center [708, 633] width 1416 height 1454
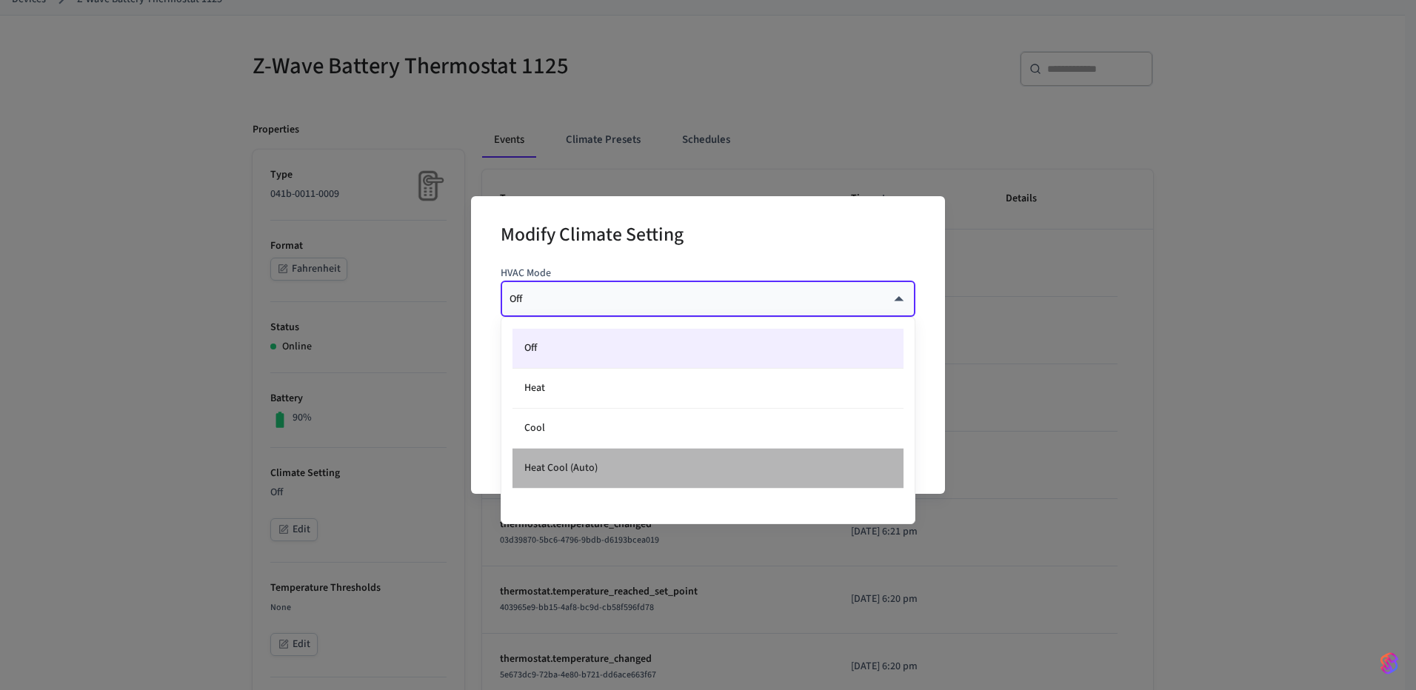
click at [606, 455] on li "Heat Cool (Auto)" at bounding box center [707, 469] width 391 height 40
type input "*********"
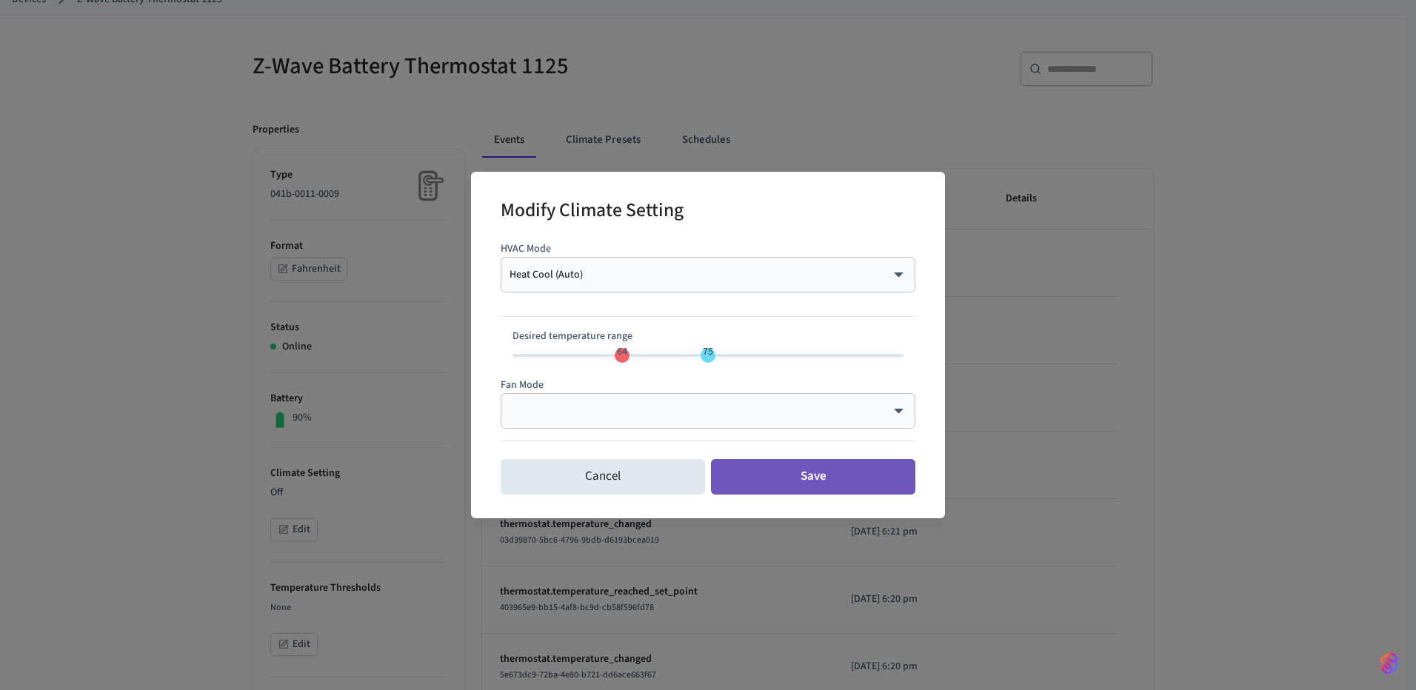
click at [752, 483] on button "Save" at bounding box center [813, 477] width 204 height 36
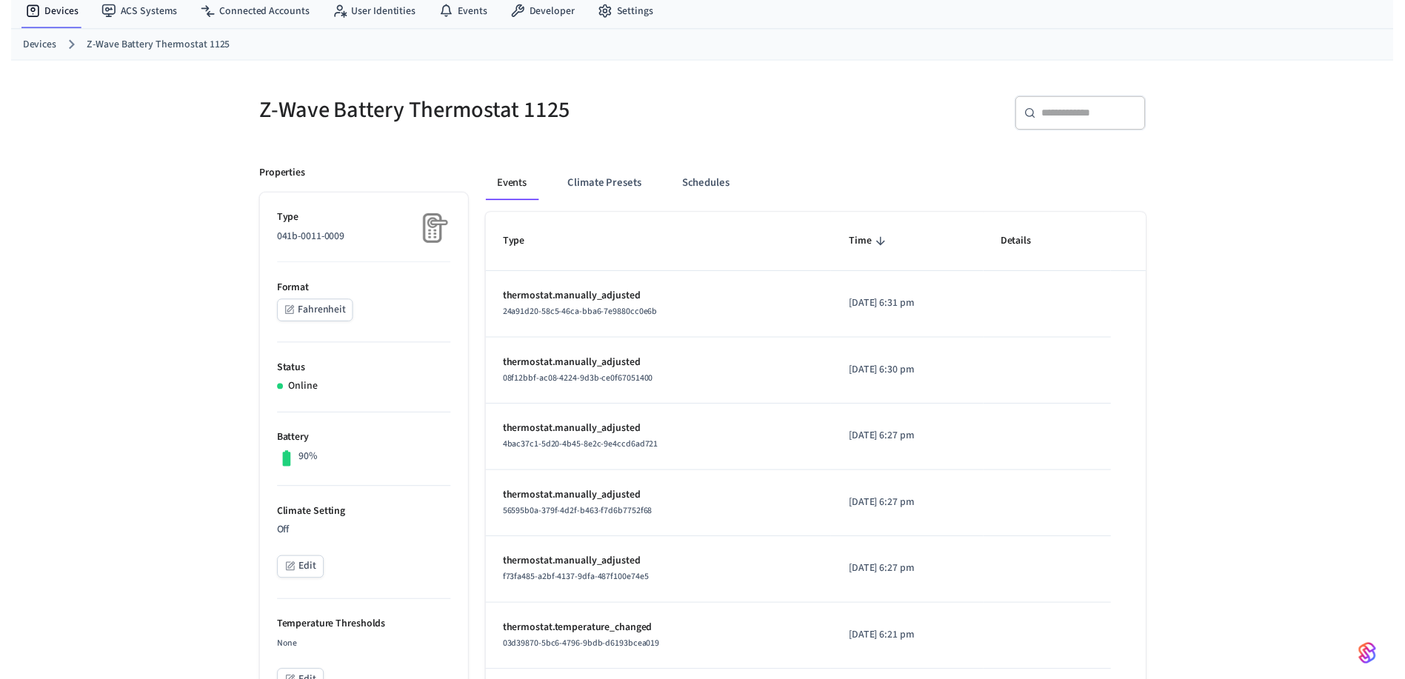
scroll to position [0, 0]
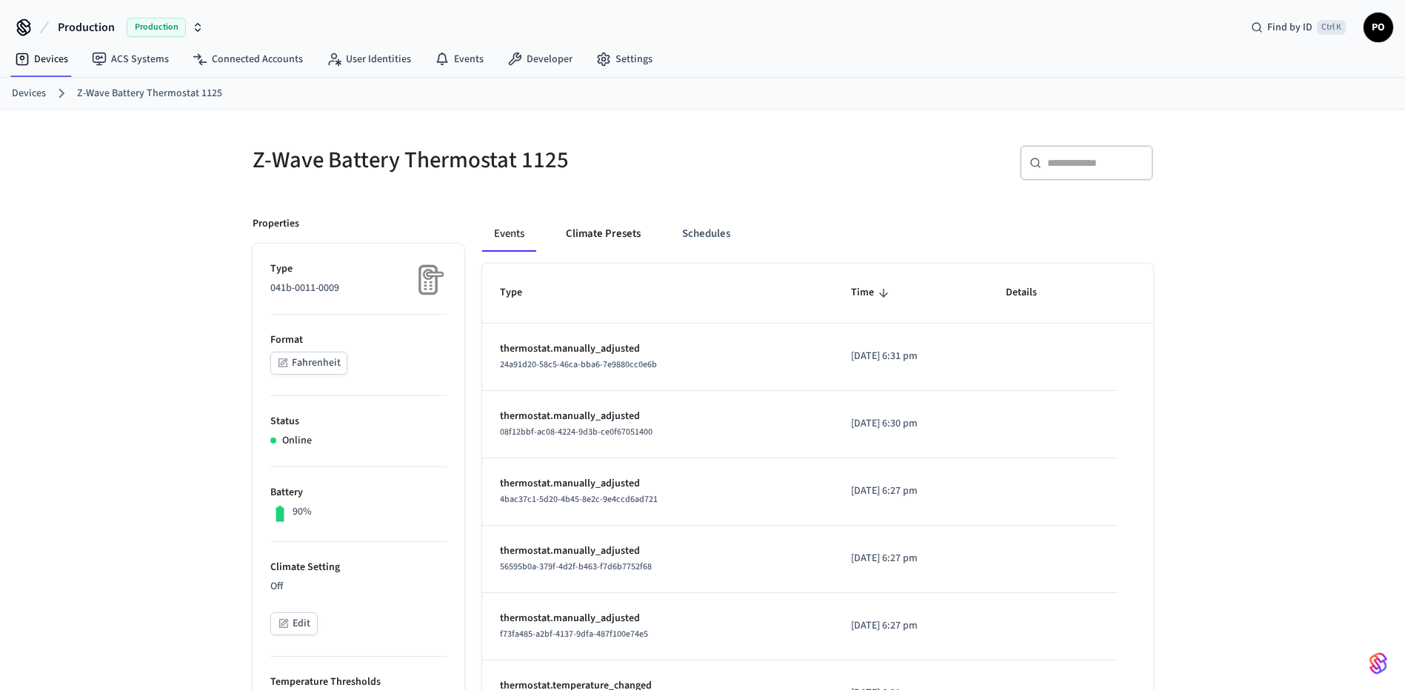
click at [579, 233] on button "Climate Presets" at bounding box center [603, 234] width 98 height 36
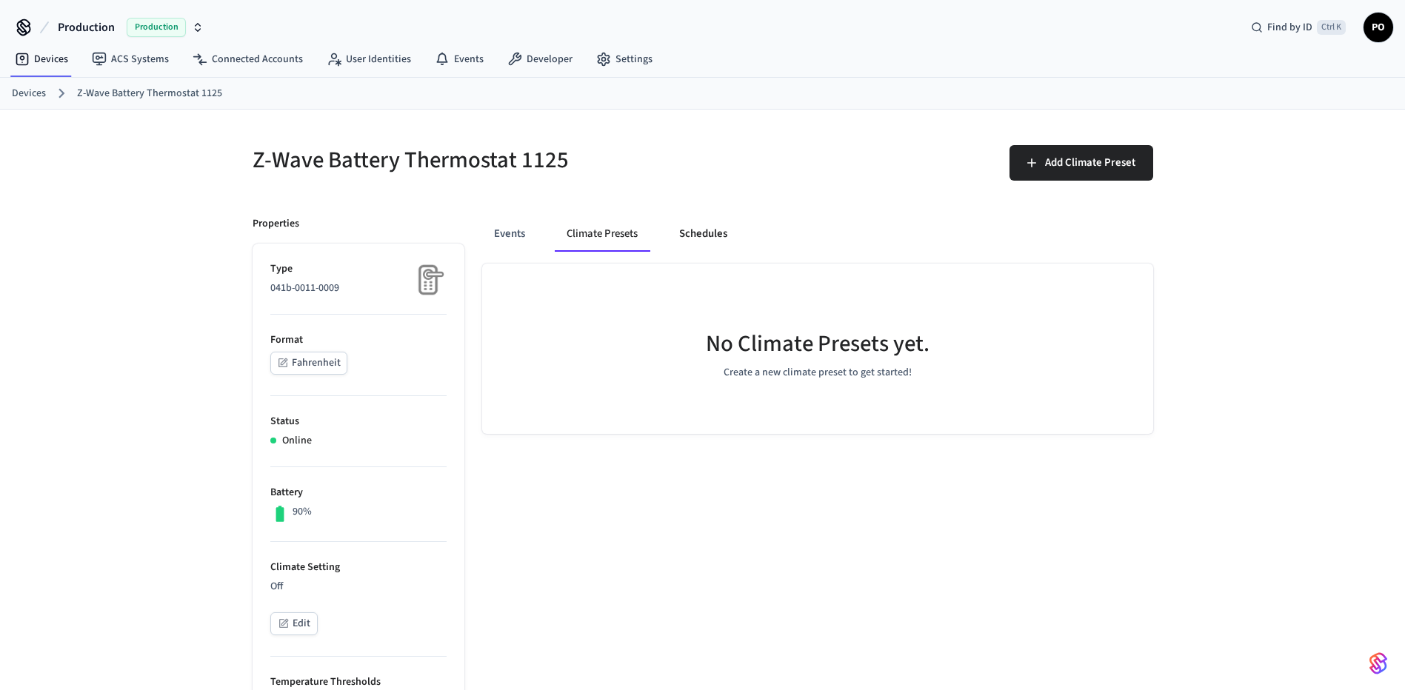
click at [701, 235] on button "Schedules" at bounding box center [703, 234] width 72 height 36
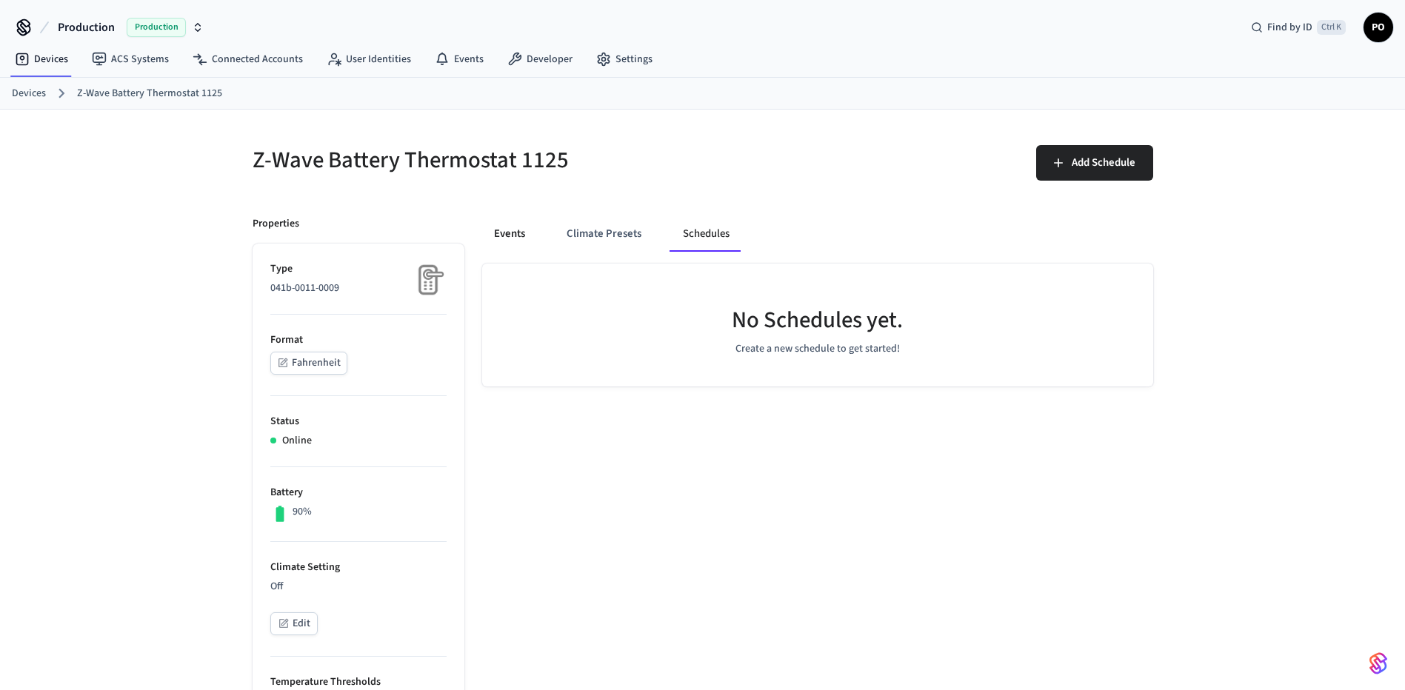
click at [504, 234] on button "Events" at bounding box center [509, 234] width 55 height 36
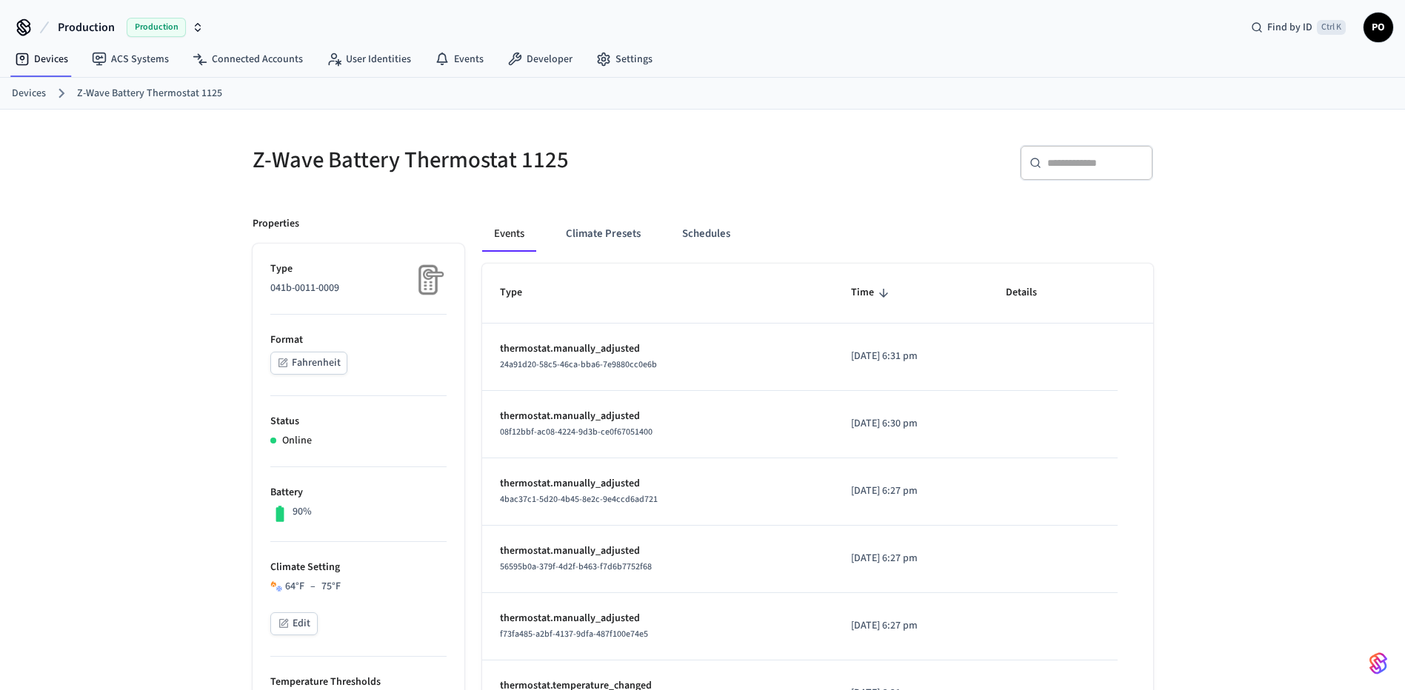
click at [1379, 37] on span "PO" at bounding box center [1378, 27] width 27 height 27
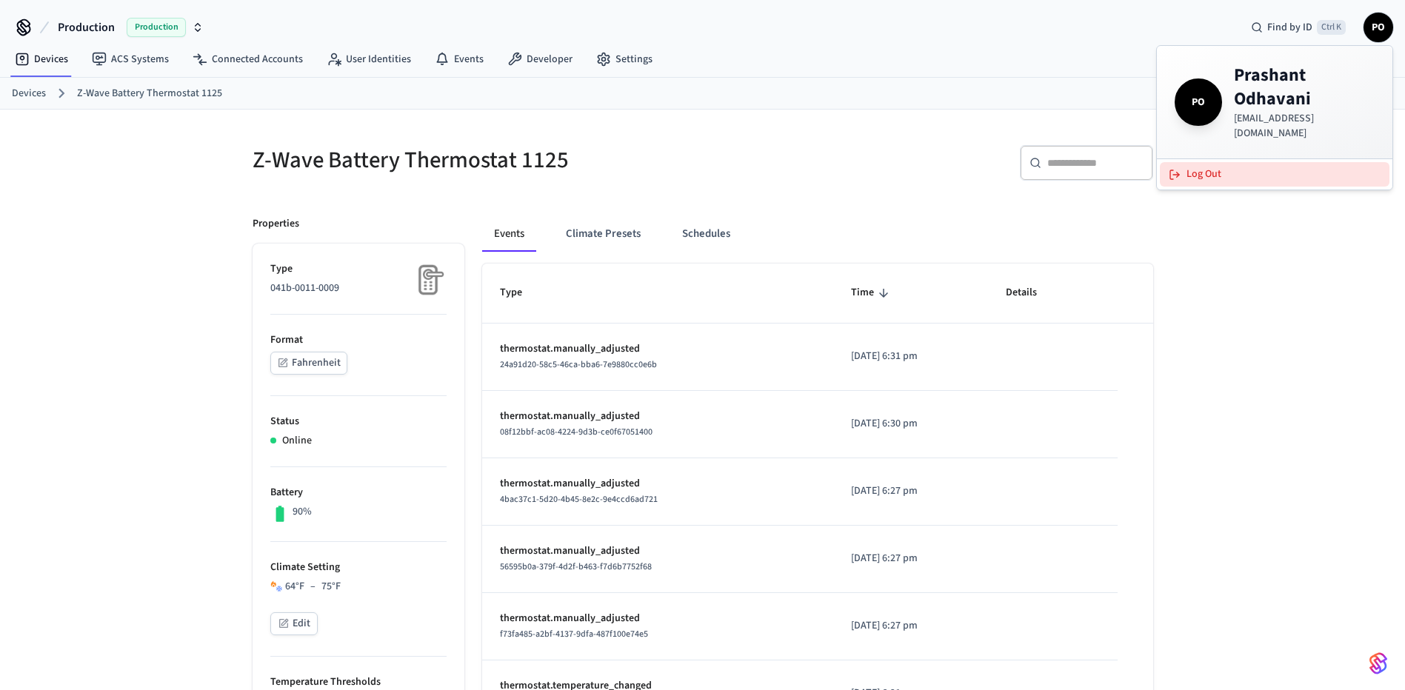
click at [1277, 162] on button "Log Out" at bounding box center [1275, 174] width 230 height 24
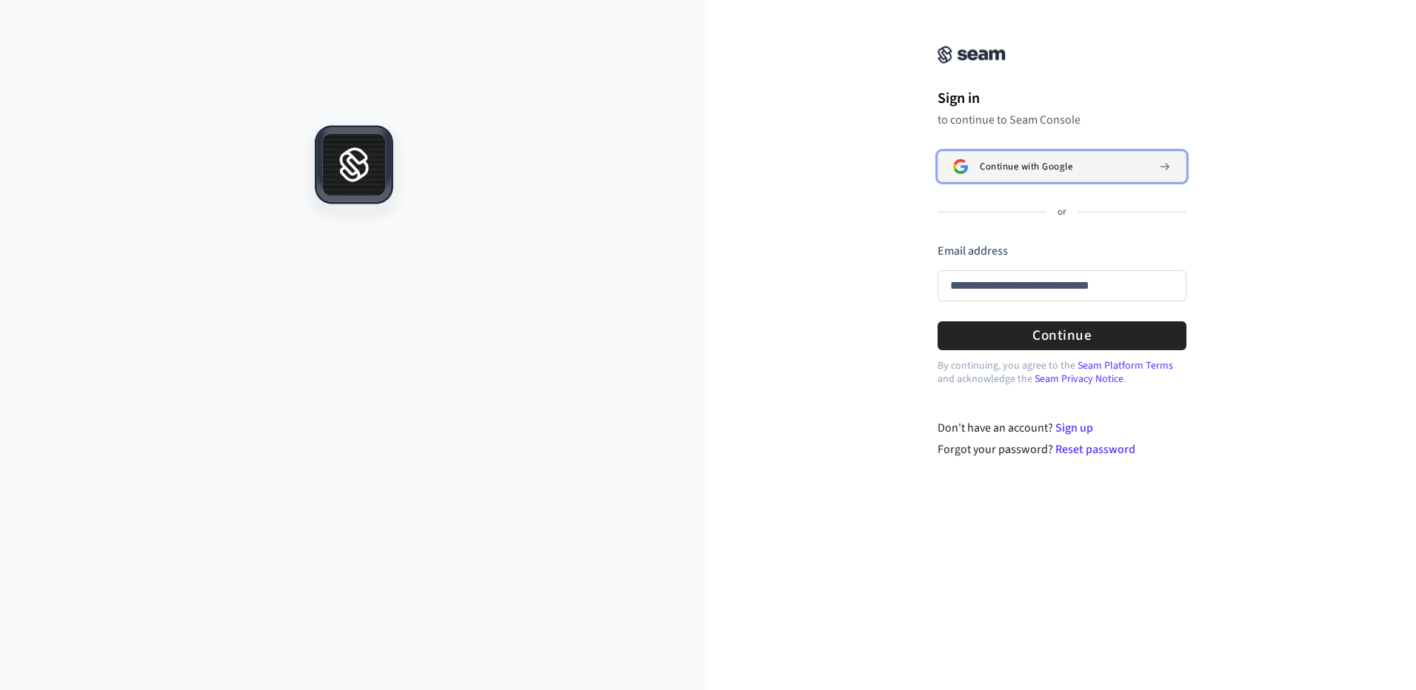
click at [1066, 170] on span "Continue with Google" at bounding box center [1026, 167] width 93 height 12
type input "**********"
